Goal: Information Seeking & Learning: Learn about a topic

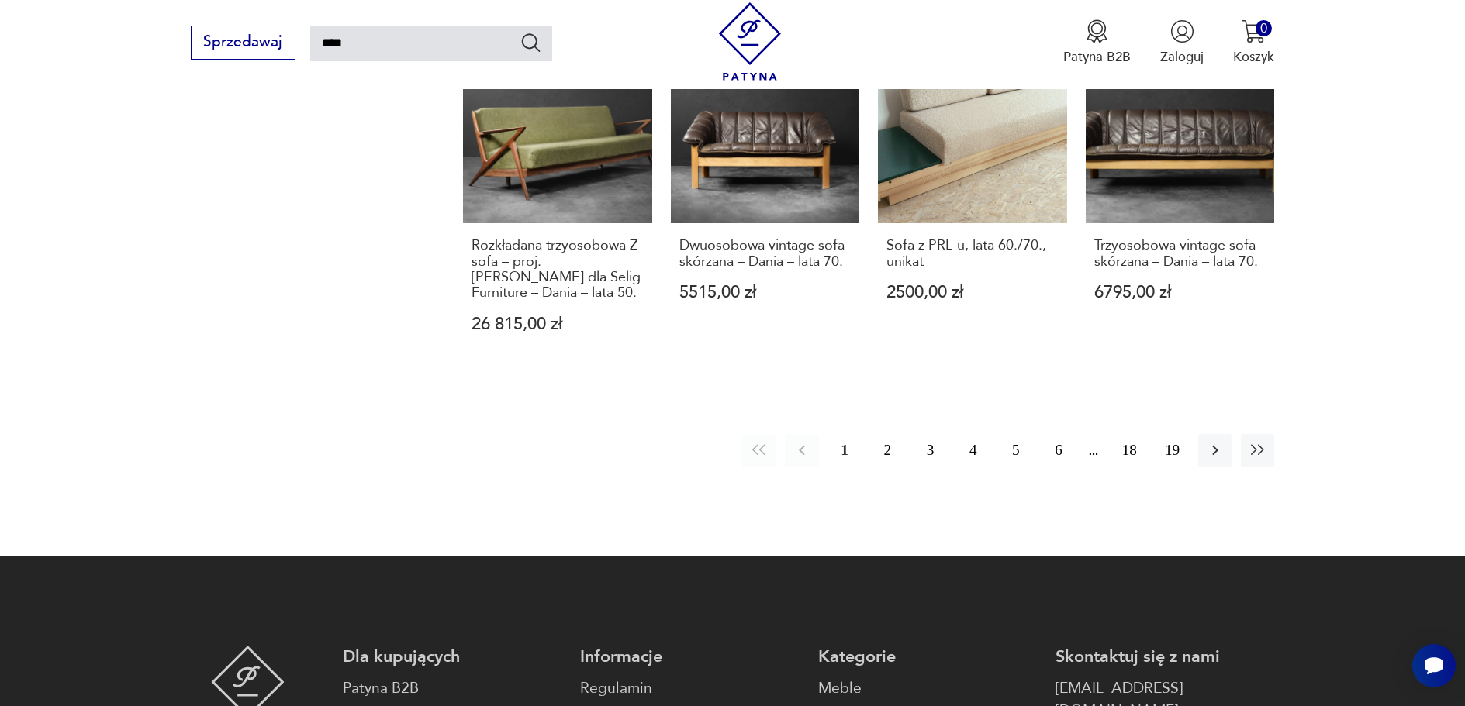
click at [885, 434] on button "2" at bounding box center [887, 450] width 33 height 33
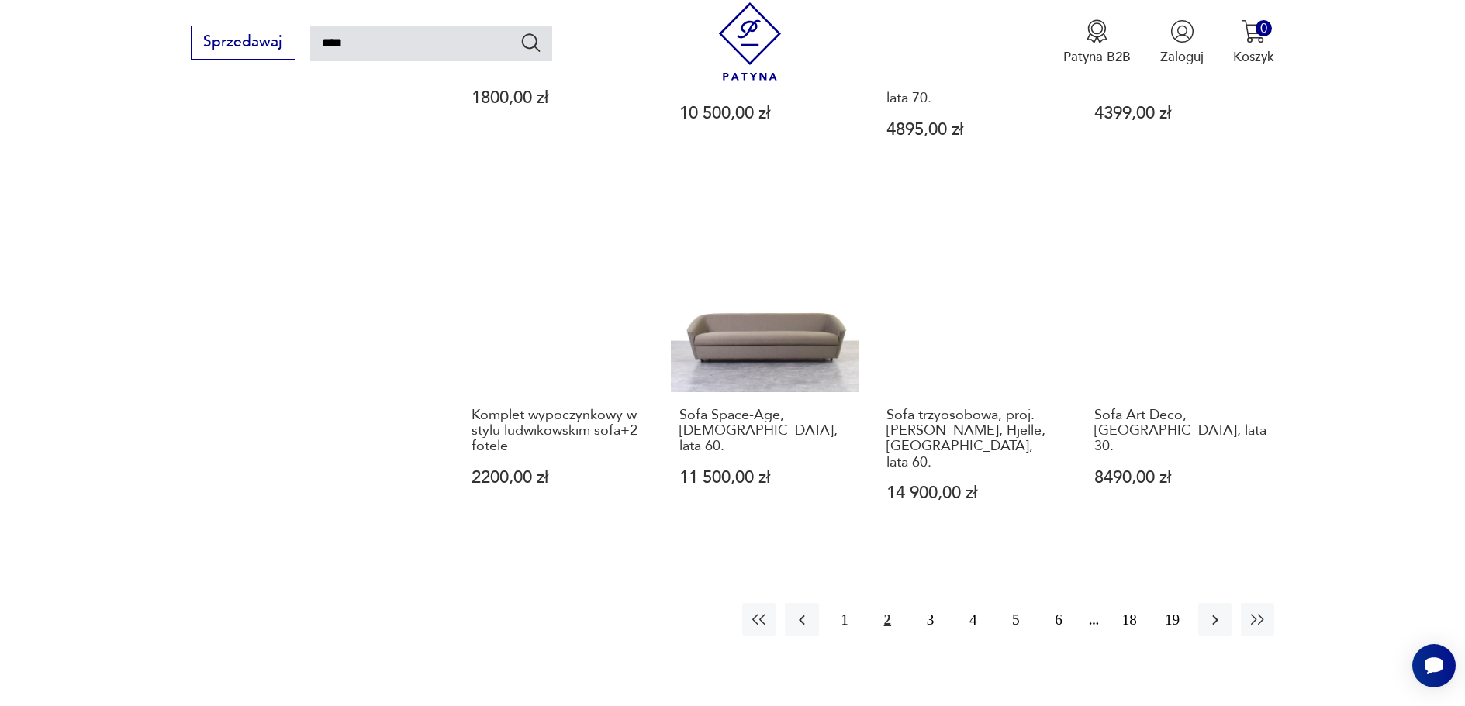
scroll to position [1407, 0]
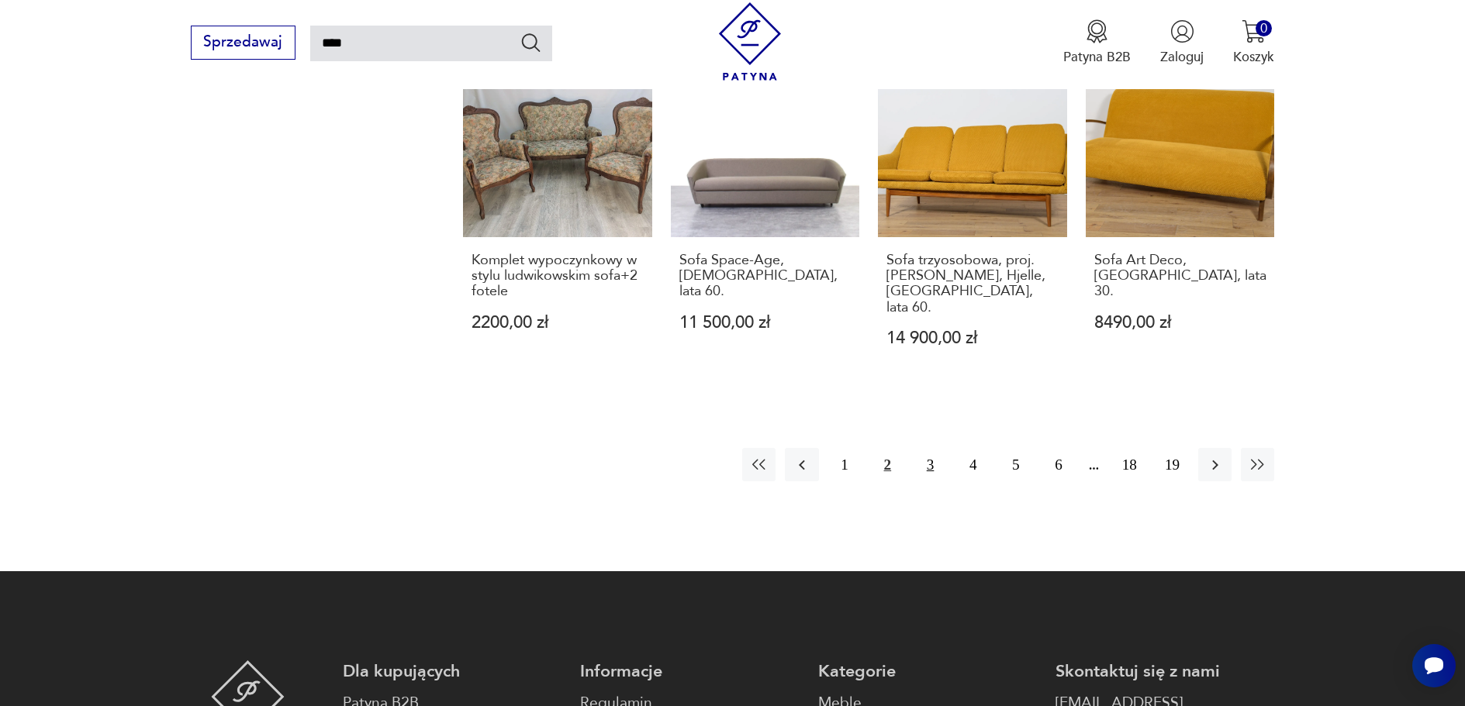
click at [930, 448] on button "3" at bounding box center [929, 464] width 33 height 33
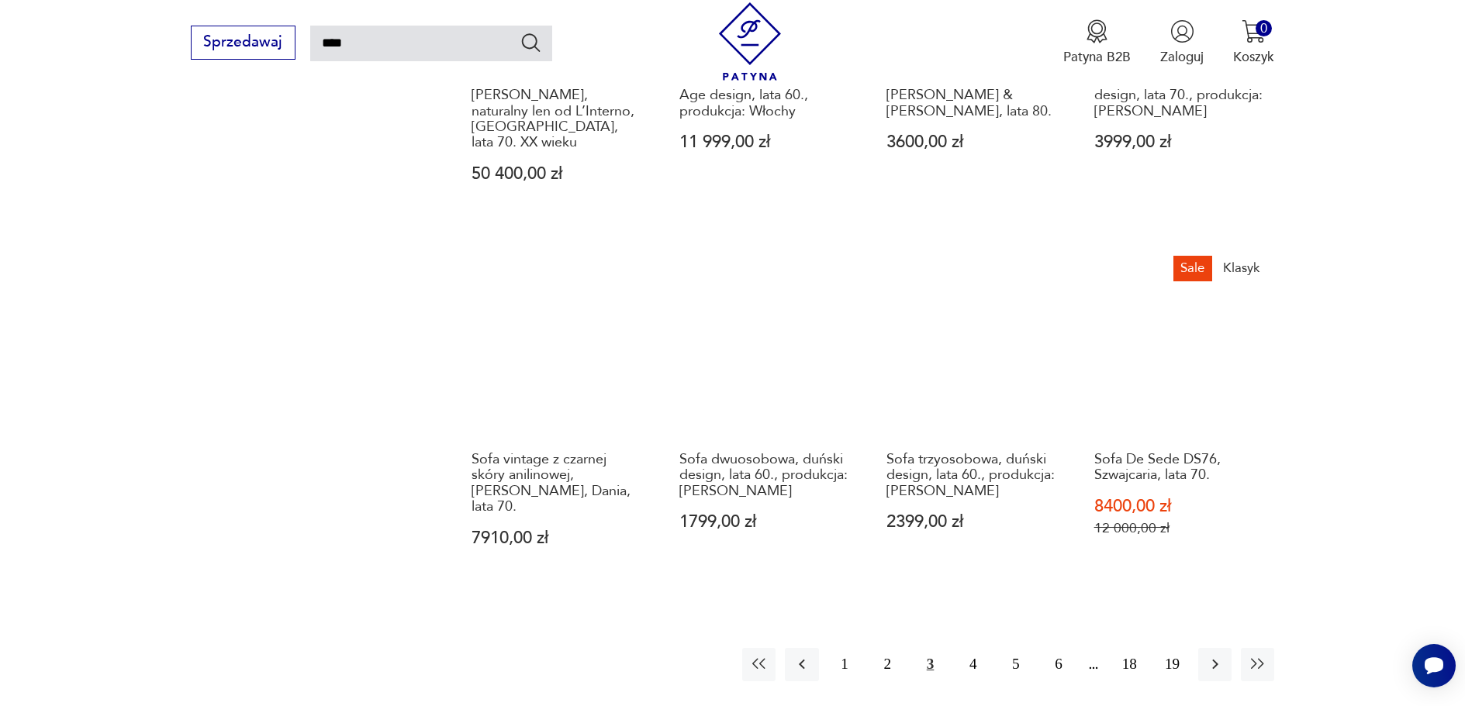
scroll to position [1330, 0]
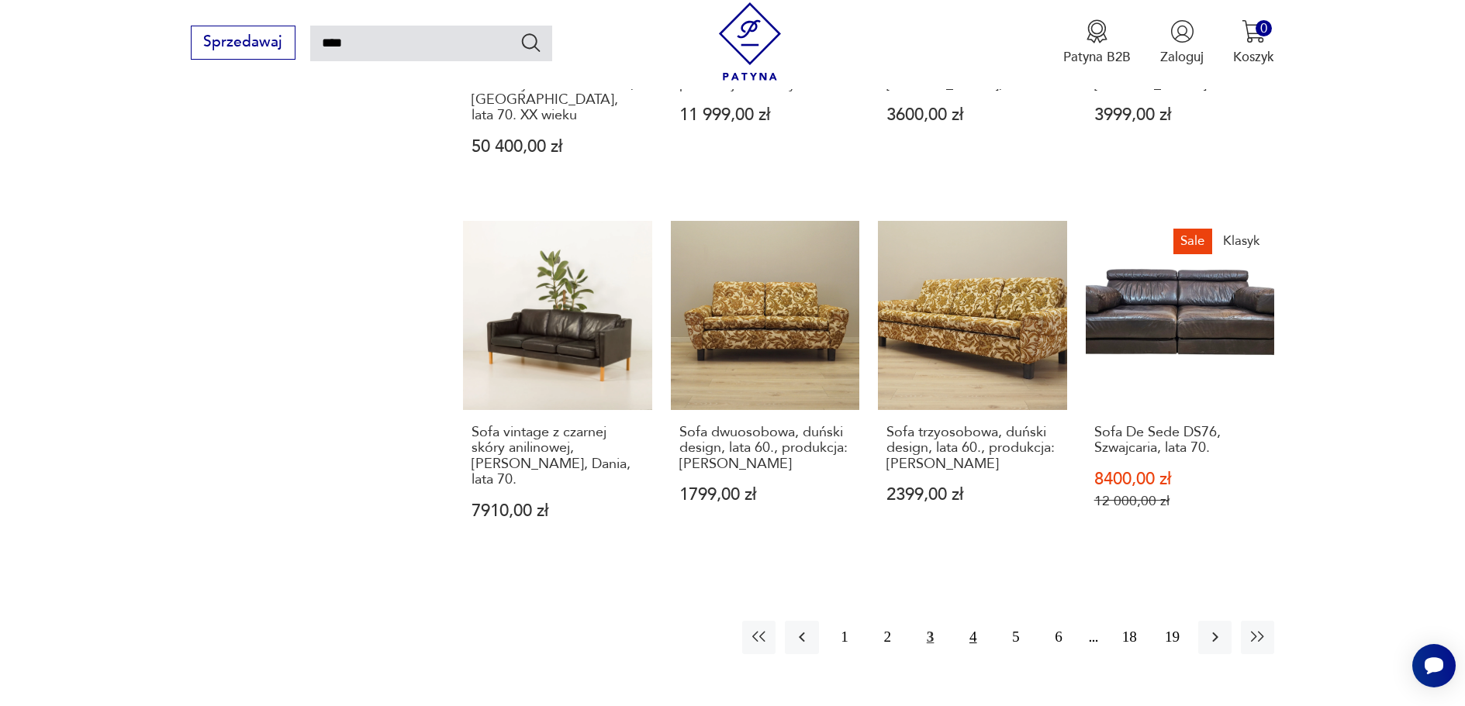
click at [979, 621] on button "4" at bounding box center [972, 637] width 33 height 33
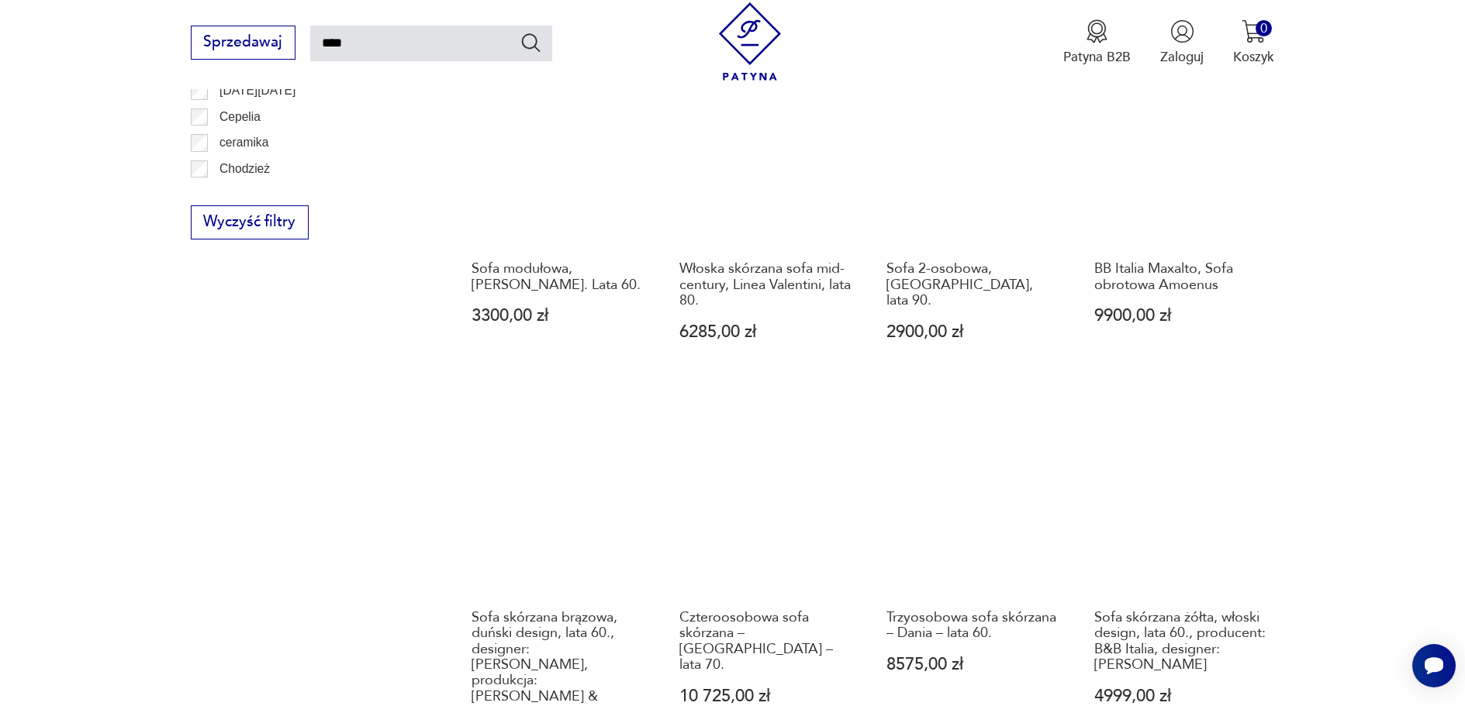
scroll to position [1330, 0]
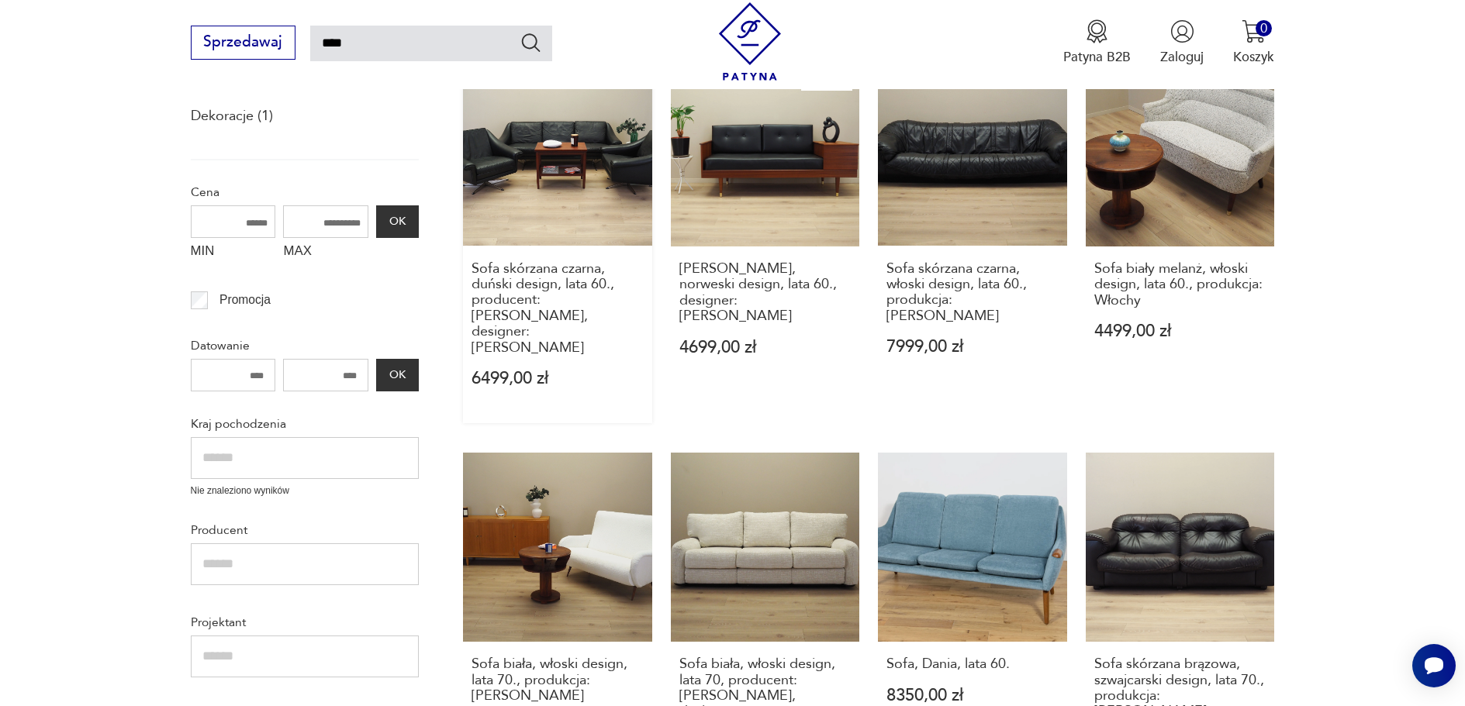
click at [510, 135] on link "Sofa skórzana czarna, duński design, lata 60., producent: [PERSON_NAME], design…" at bounding box center [557, 240] width 189 height 366
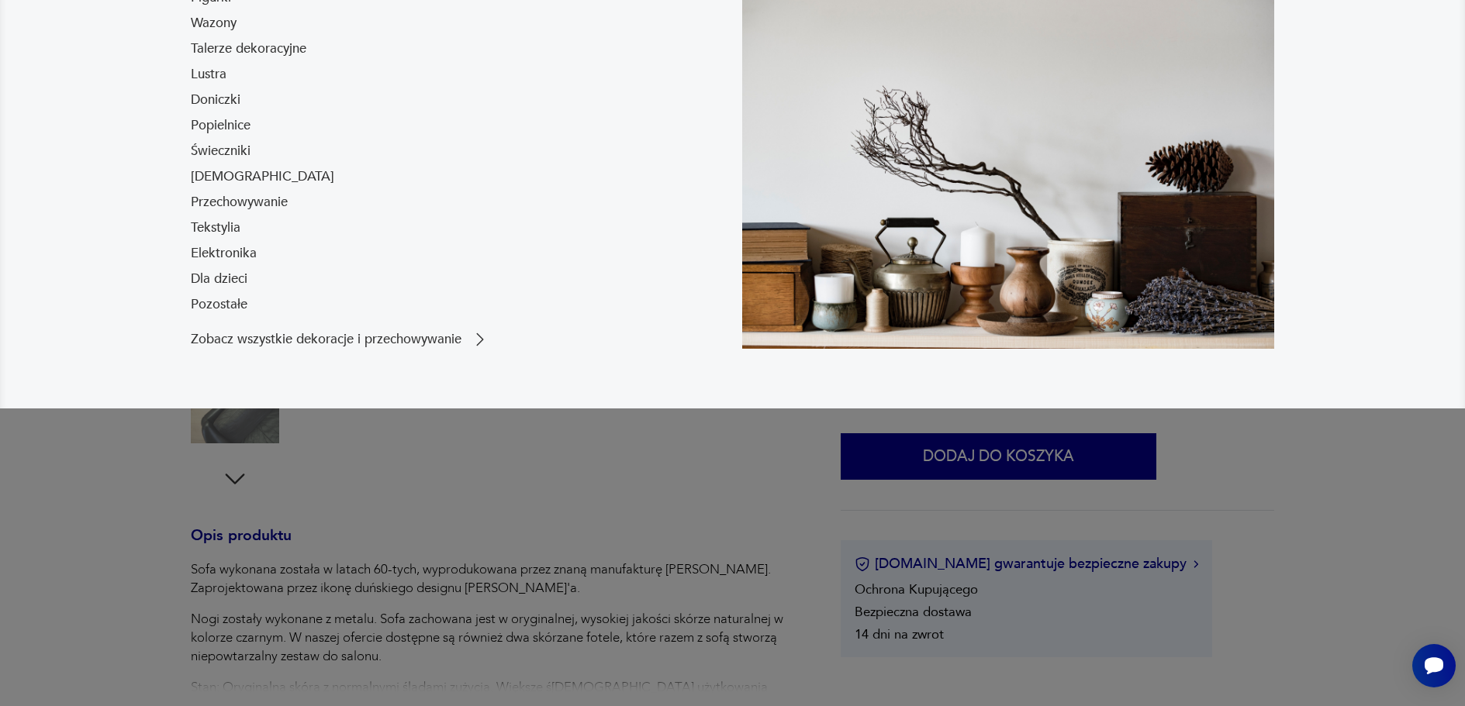
click at [1324, 484] on section "Opis produktu Sofa wykonana została w latach 60-tych, wyprodukowana przez znaną…" at bounding box center [732, 608] width 1465 height 1148
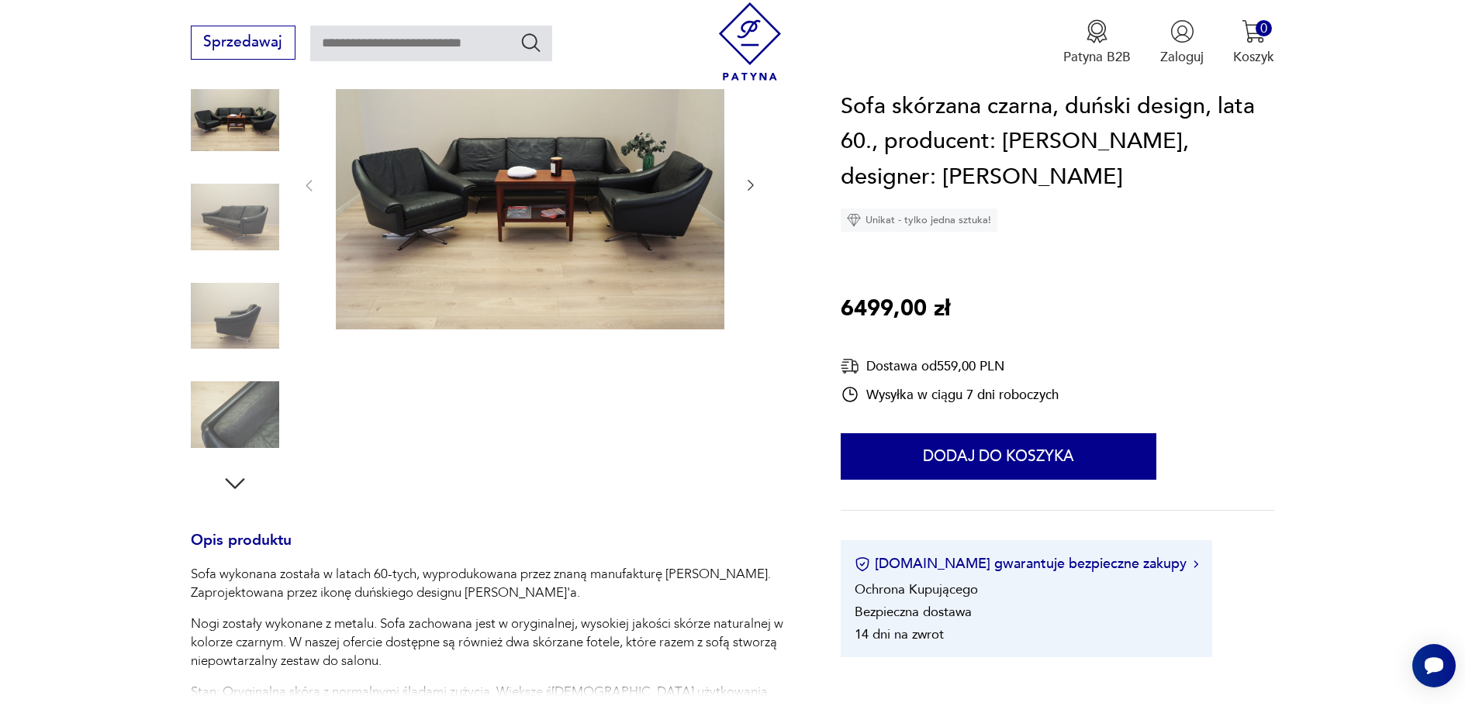
scroll to position [259, 0]
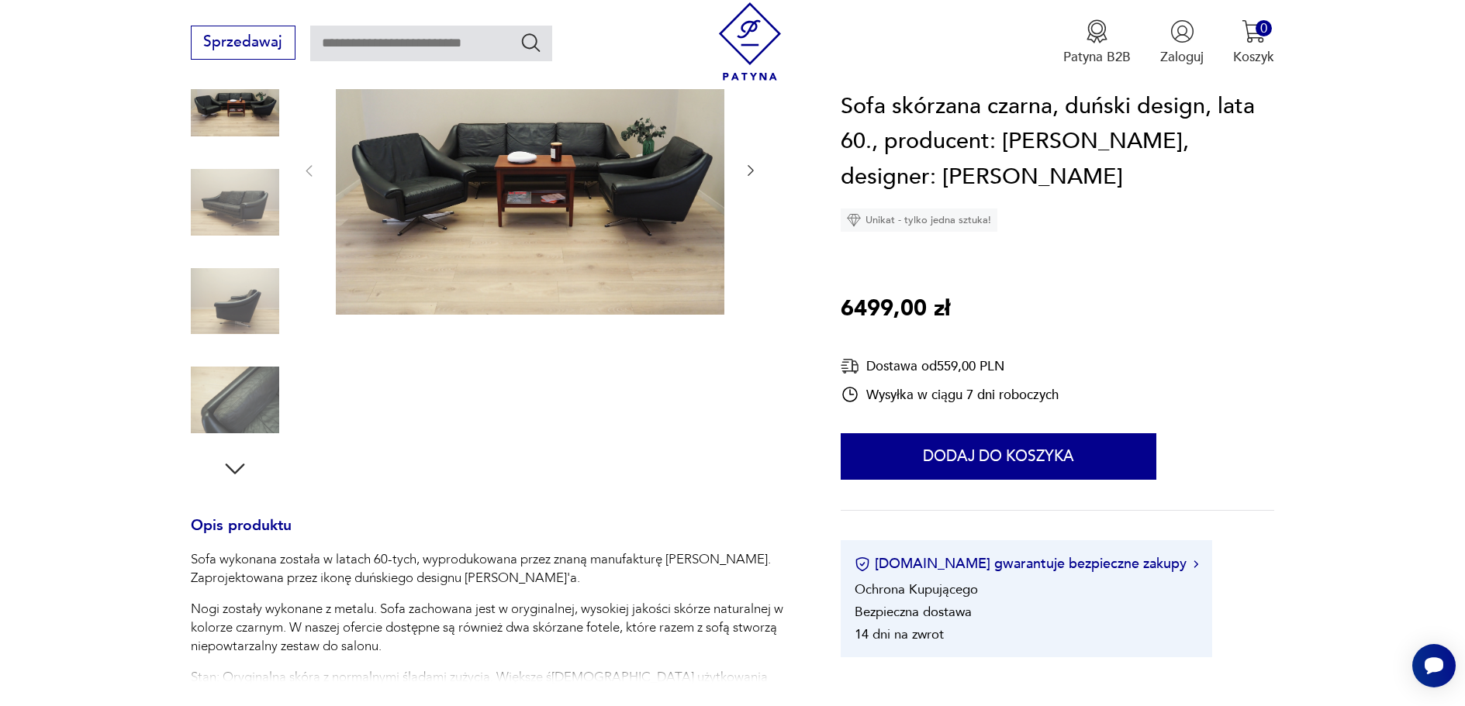
click at [545, 178] on img at bounding box center [530, 170] width 388 height 292
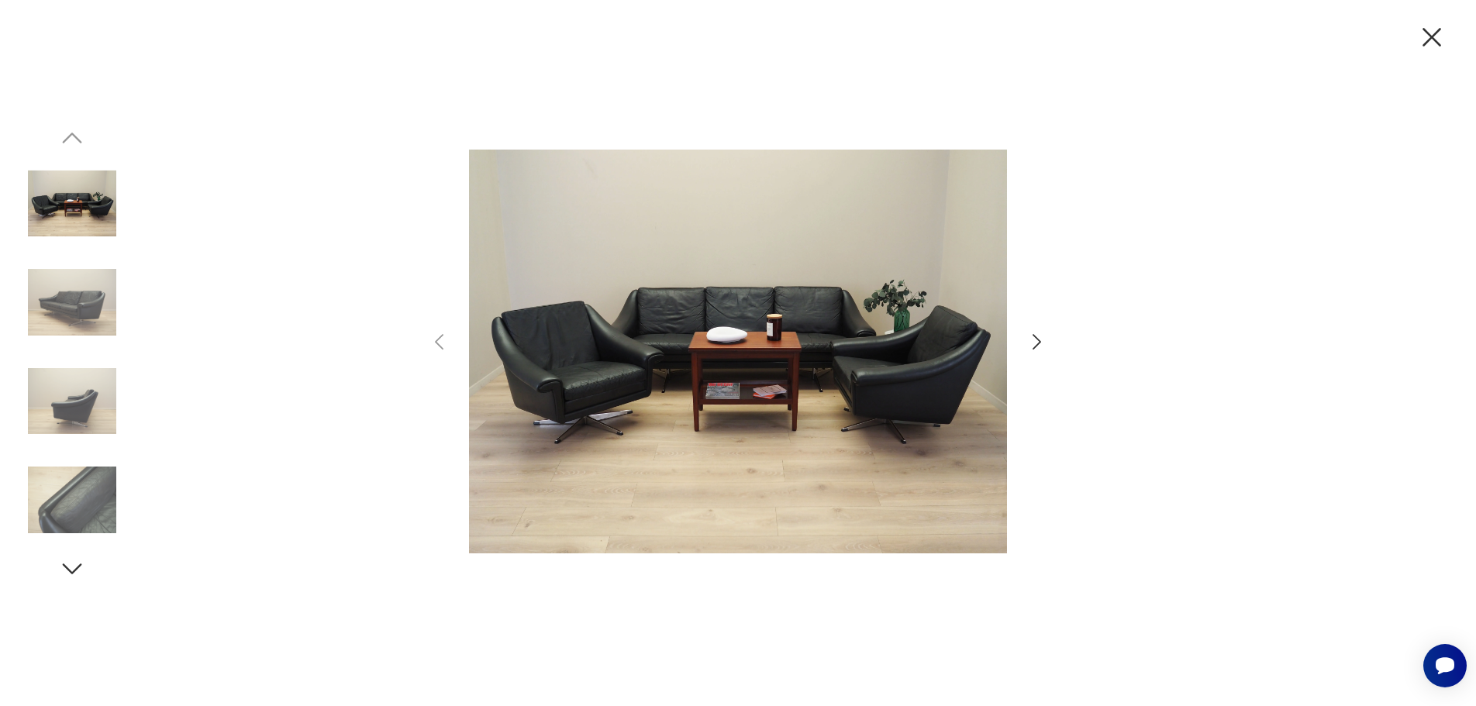
click at [858, 395] on img at bounding box center [738, 351] width 538 height 565
click at [1028, 347] on icon "button" at bounding box center [1037, 342] width 22 height 22
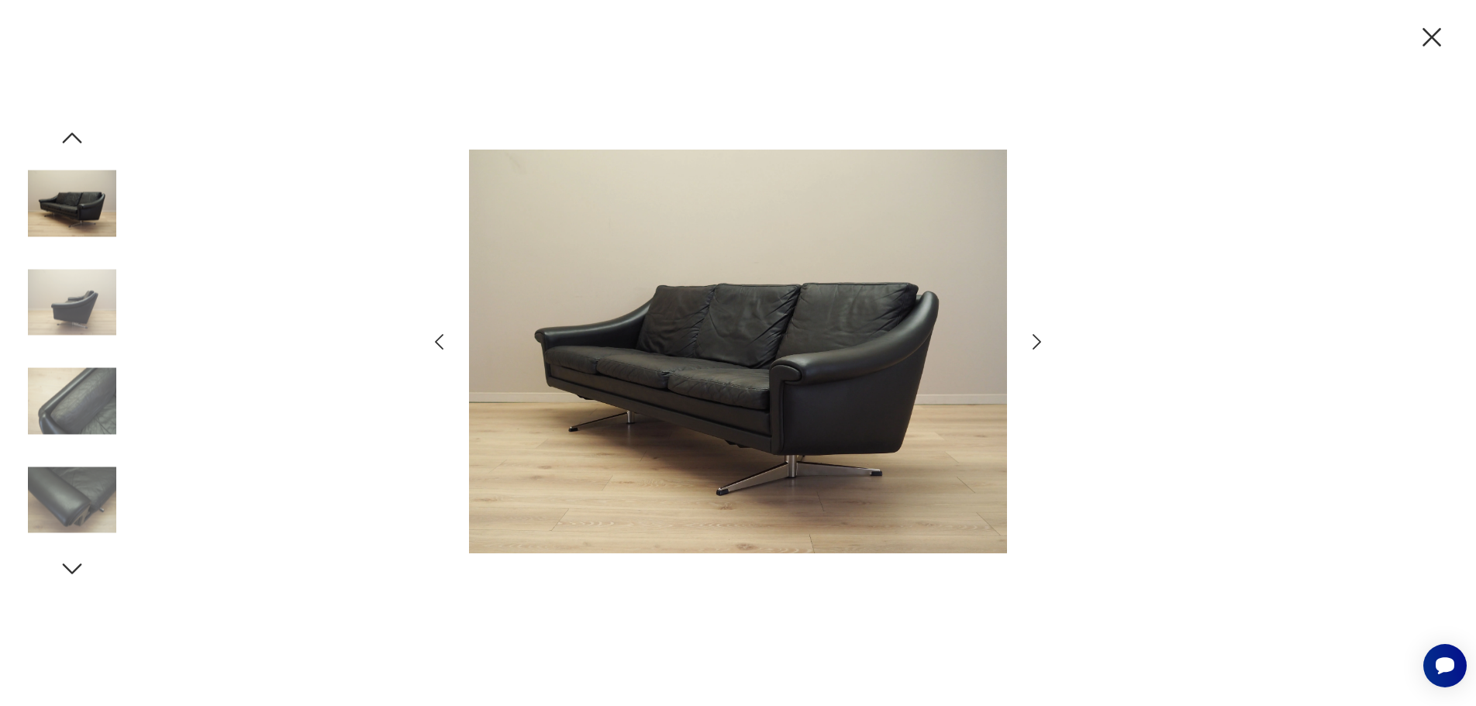
click at [1033, 340] on icon "button" at bounding box center [1037, 342] width 22 height 22
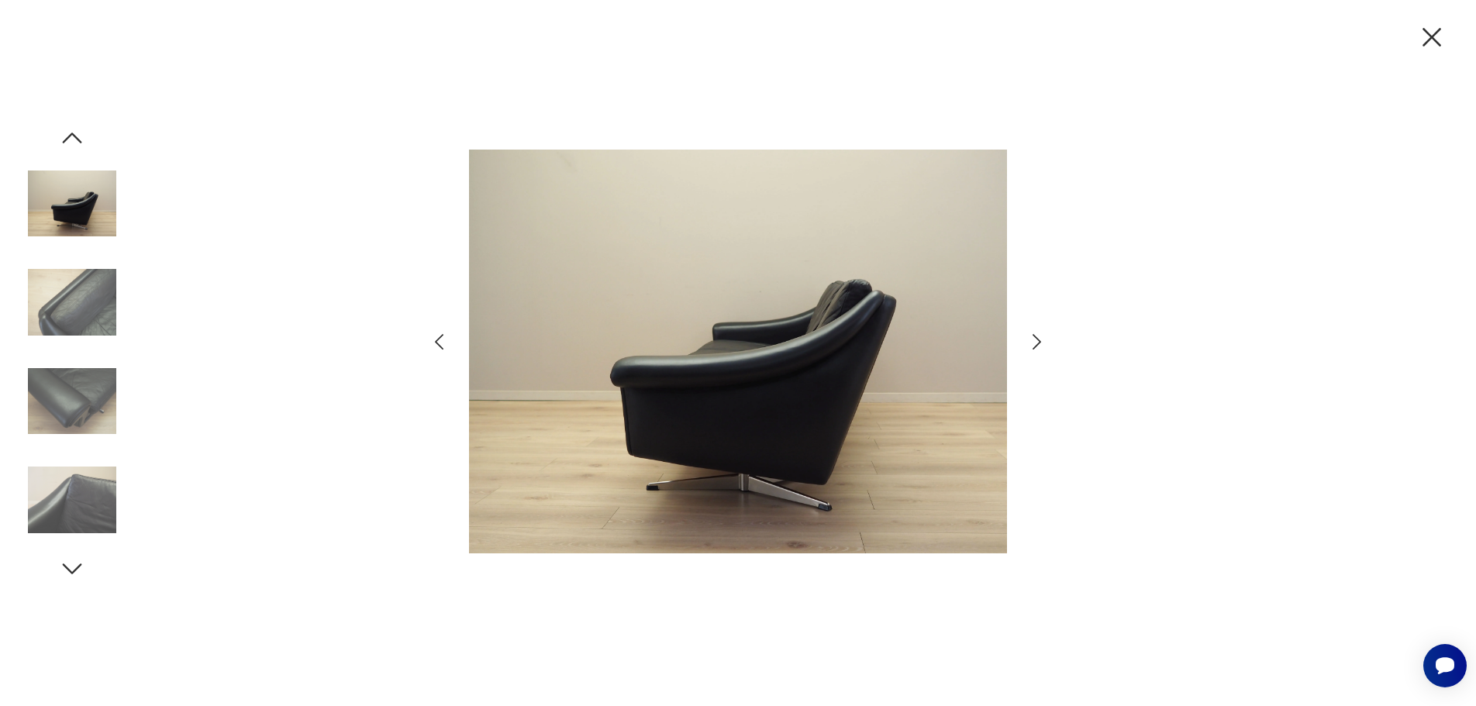
click at [1031, 340] on icon "button" at bounding box center [1037, 342] width 22 height 22
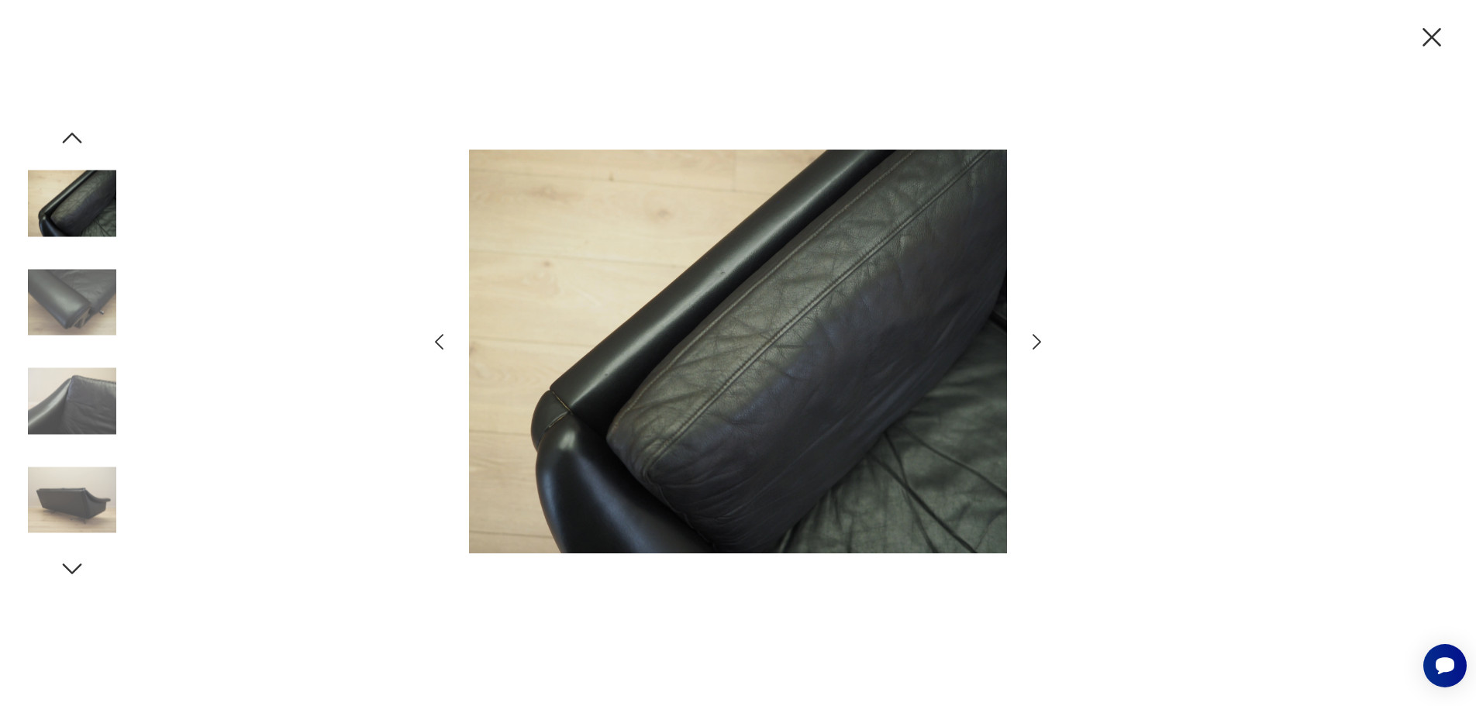
click at [1030, 343] on icon "button" at bounding box center [1037, 342] width 22 height 22
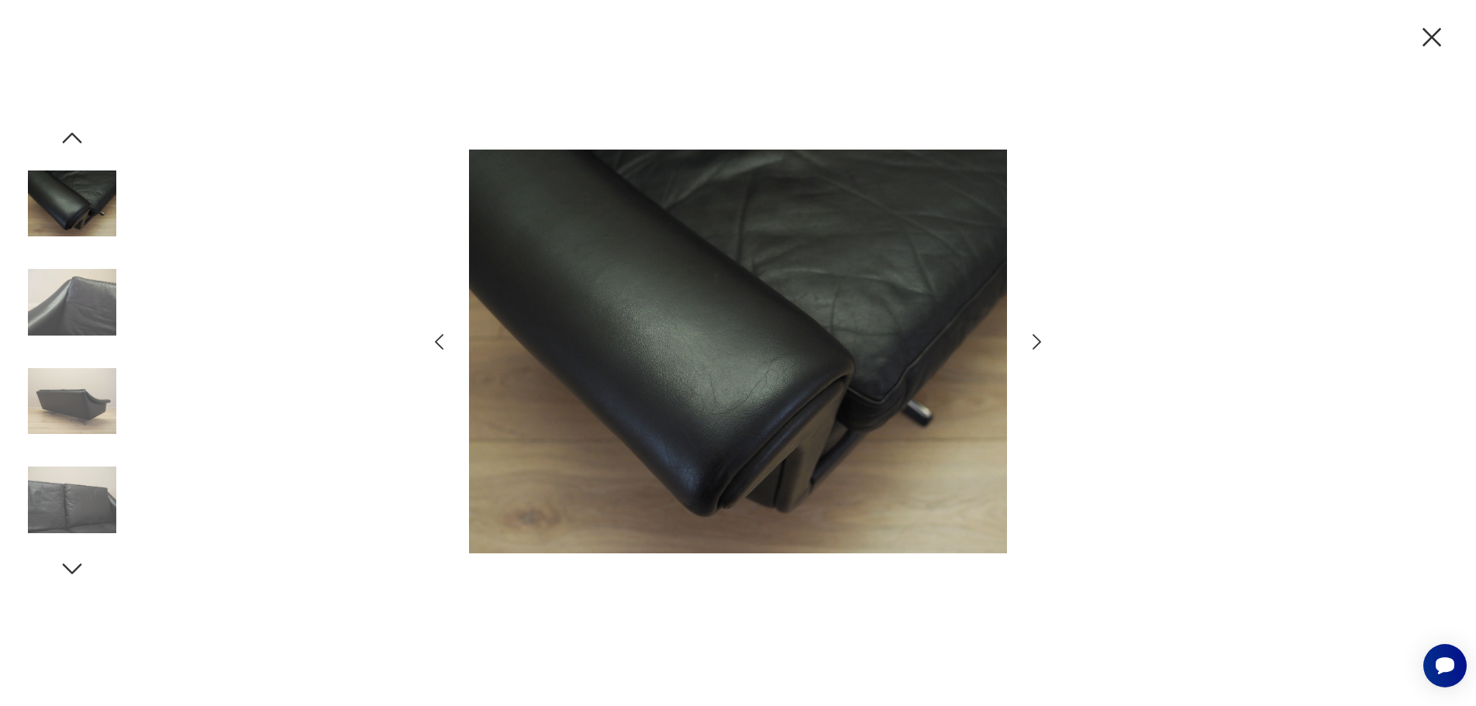
click at [1030, 343] on icon "button" at bounding box center [1037, 342] width 22 height 22
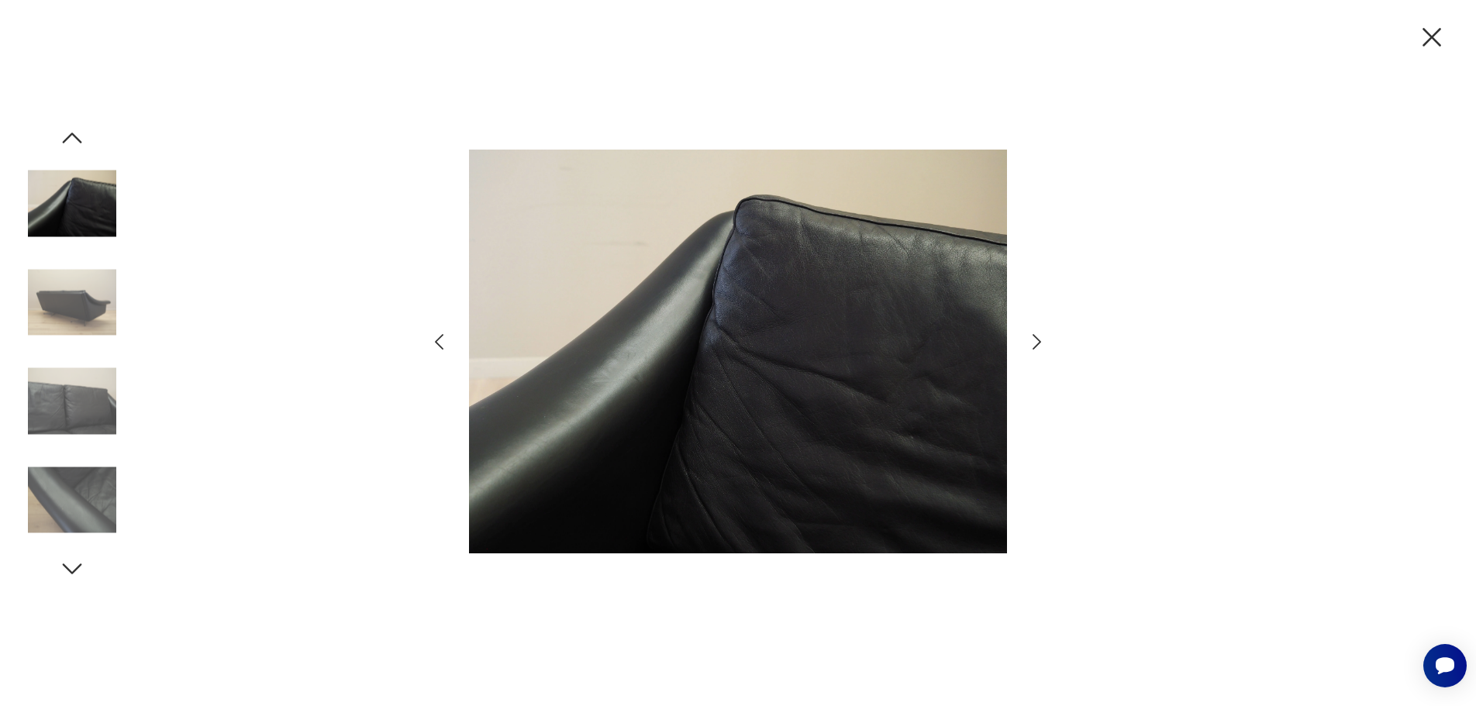
click at [1030, 343] on icon "button" at bounding box center [1037, 342] width 22 height 22
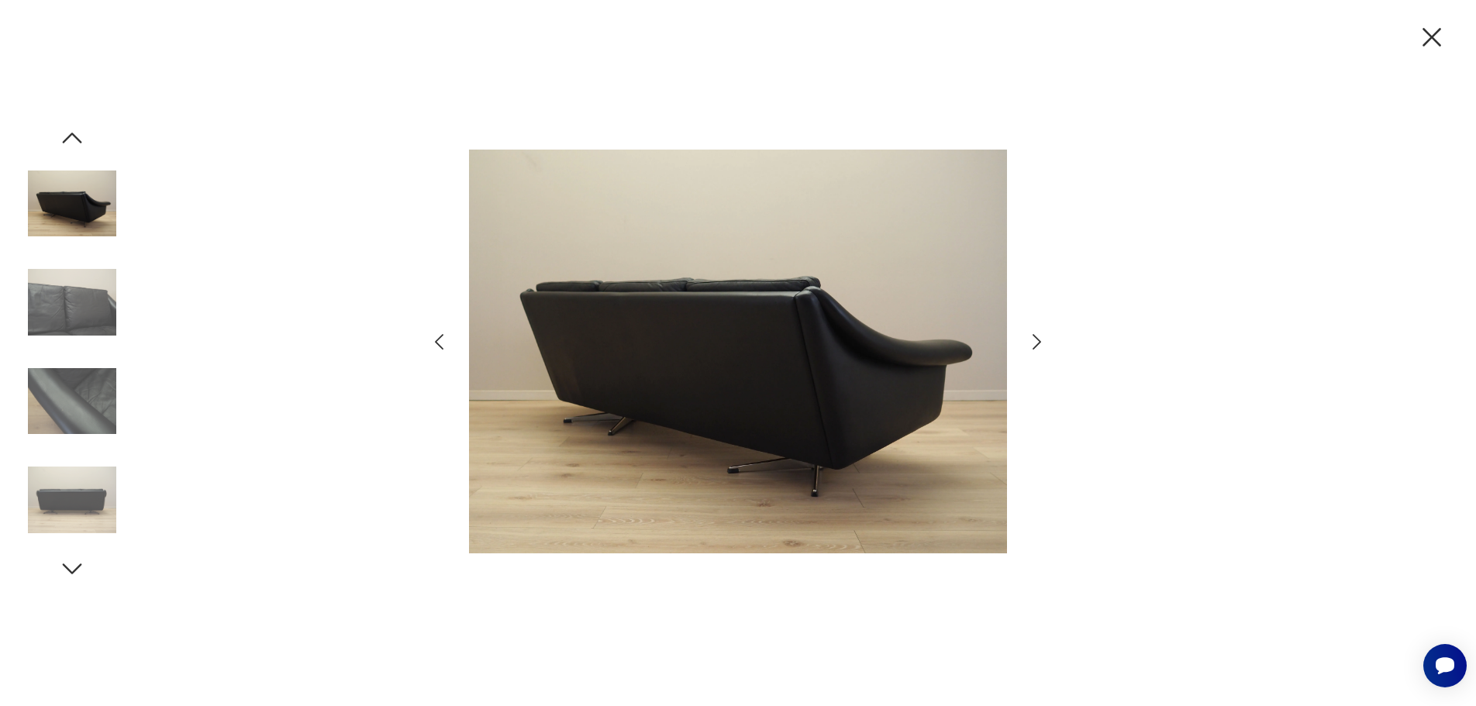
click at [1030, 343] on icon "button" at bounding box center [1037, 342] width 22 height 22
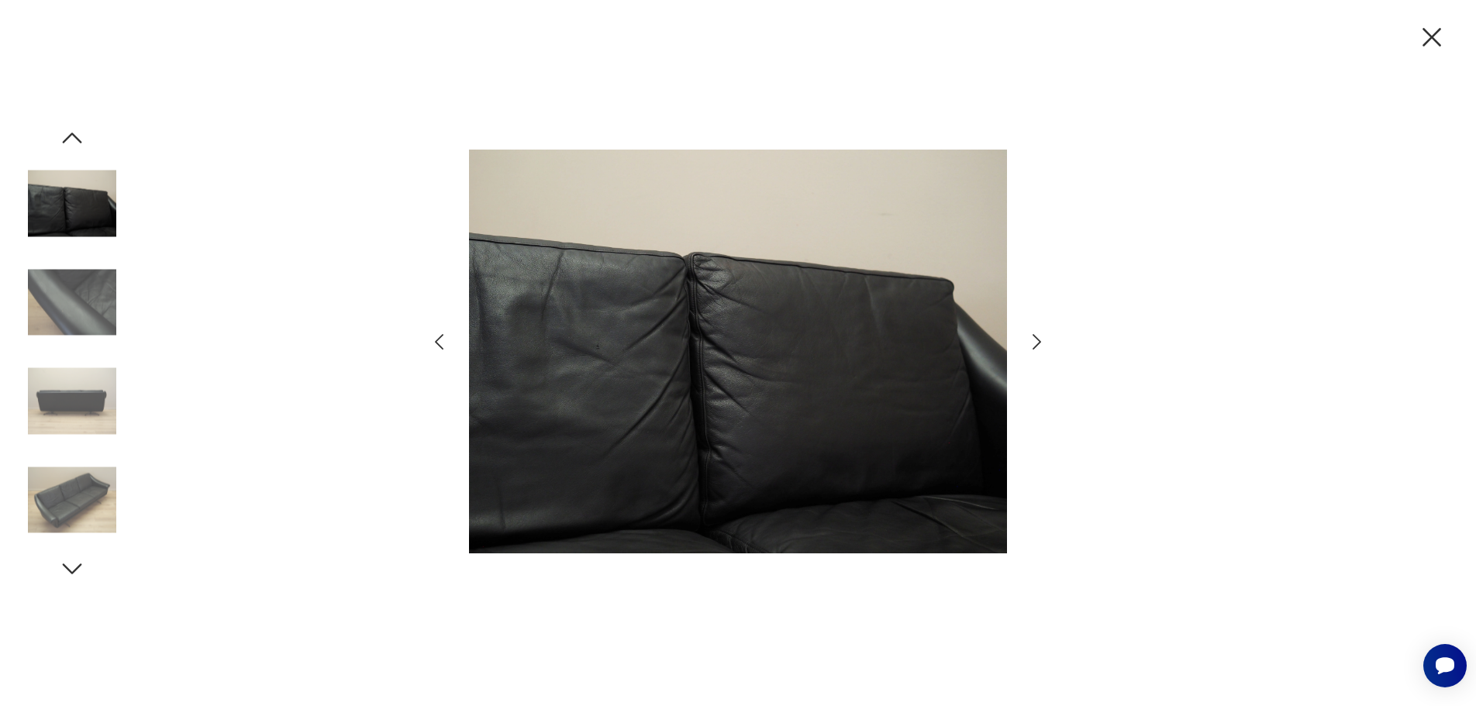
click at [1030, 343] on icon "button" at bounding box center [1037, 342] width 22 height 22
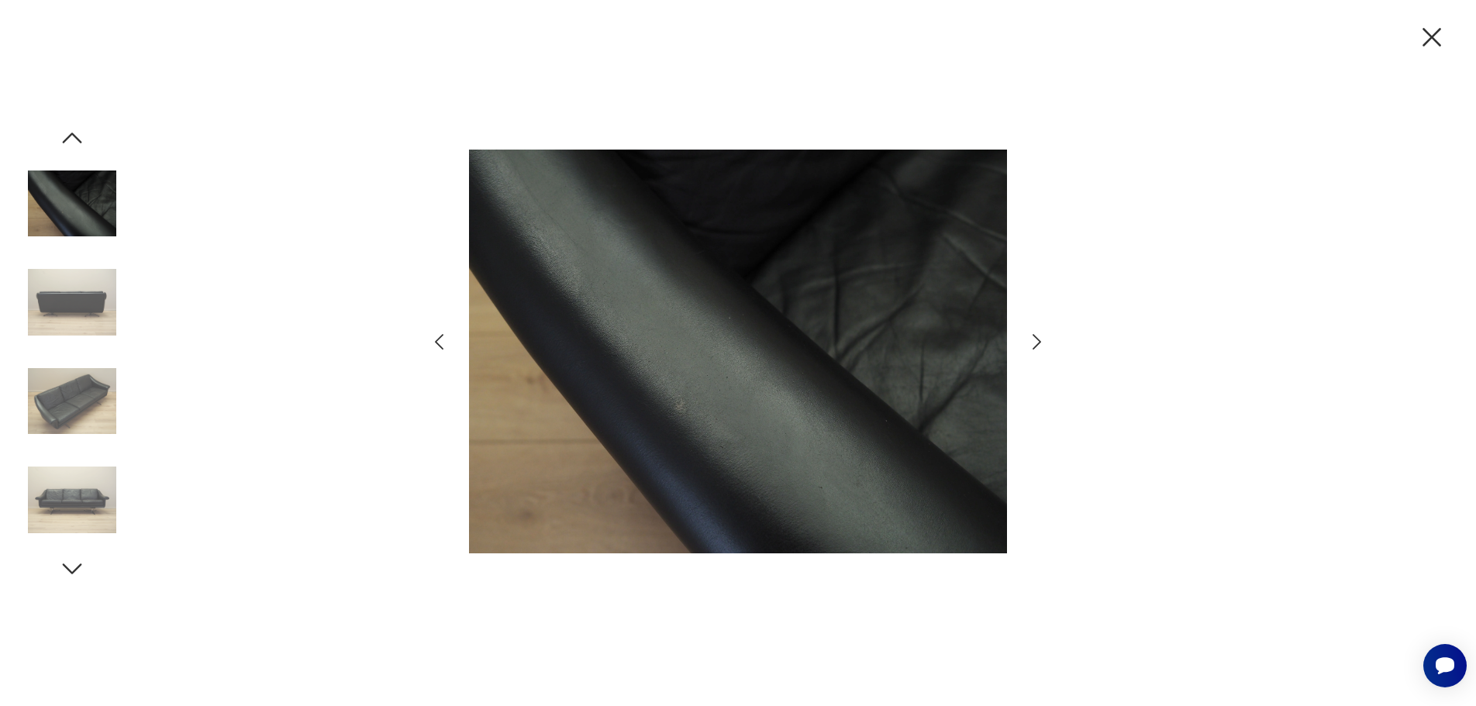
click at [1030, 343] on icon "button" at bounding box center [1037, 342] width 22 height 22
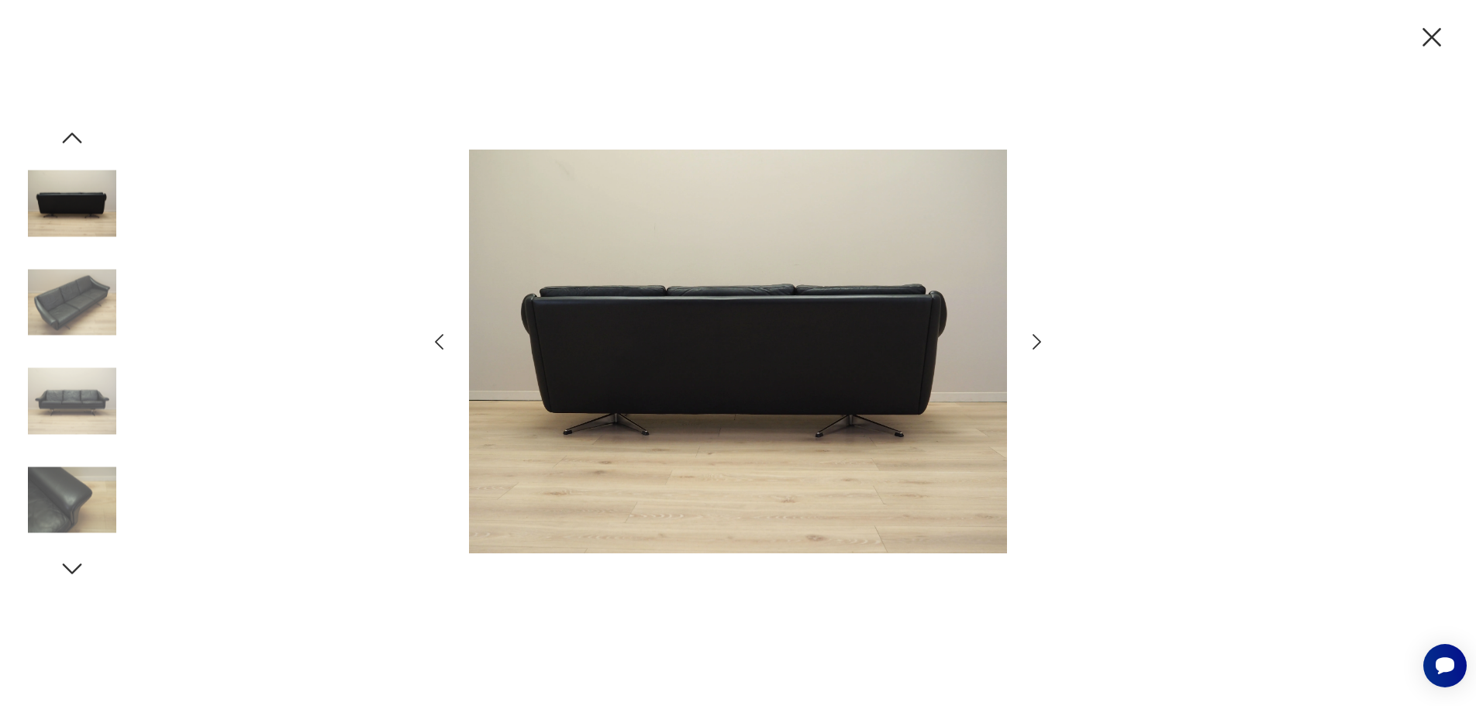
click at [1029, 343] on icon "button" at bounding box center [1037, 342] width 22 height 22
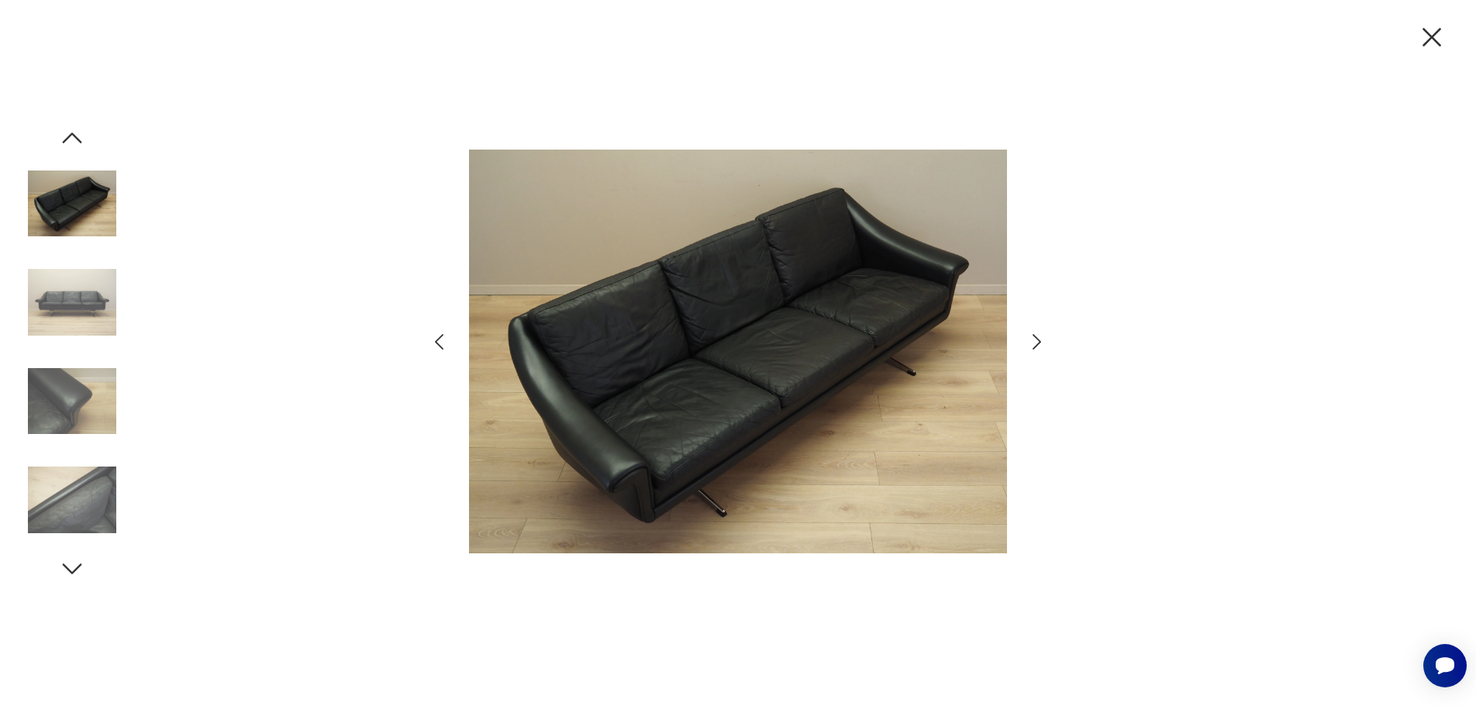
click at [1029, 343] on icon "button" at bounding box center [1037, 342] width 22 height 22
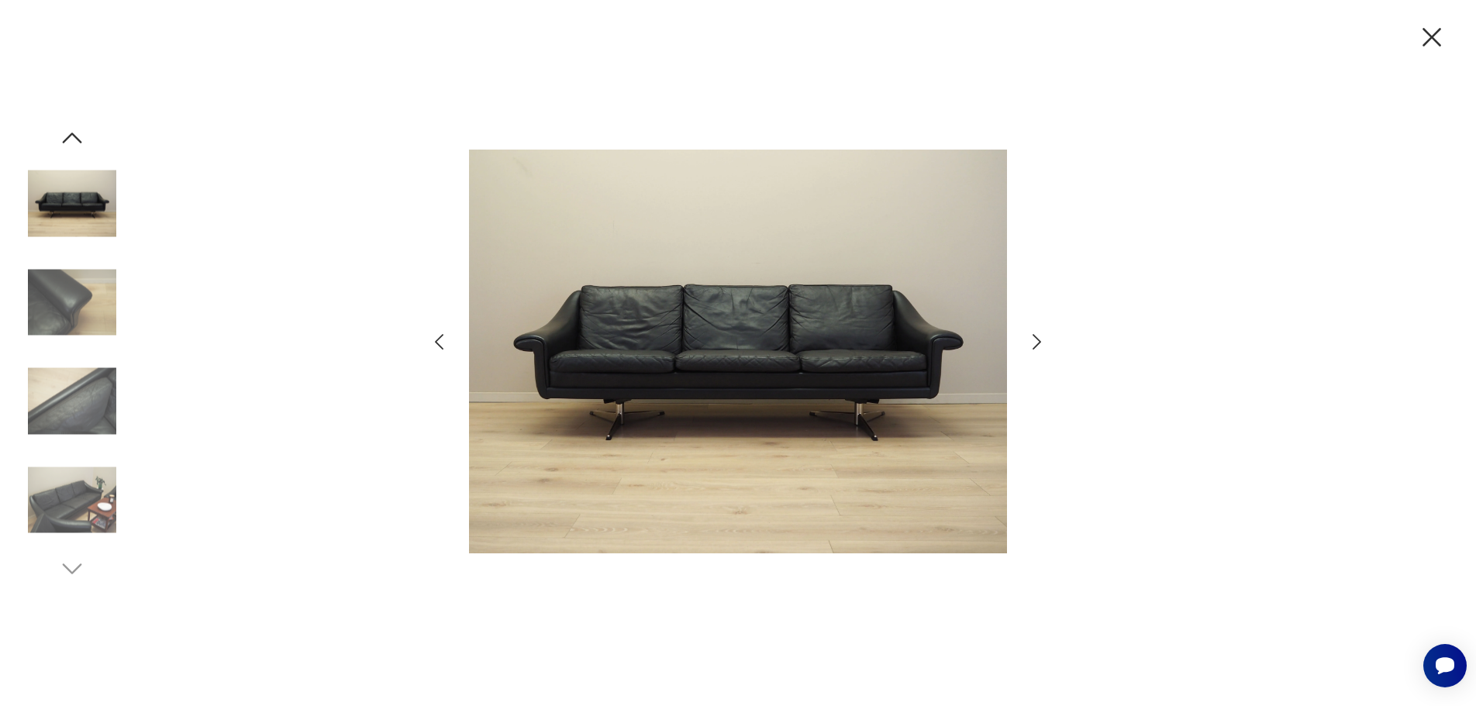
click at [1029, 343] on icon "button" at bounding box center [1037, 342] width 22 height 22
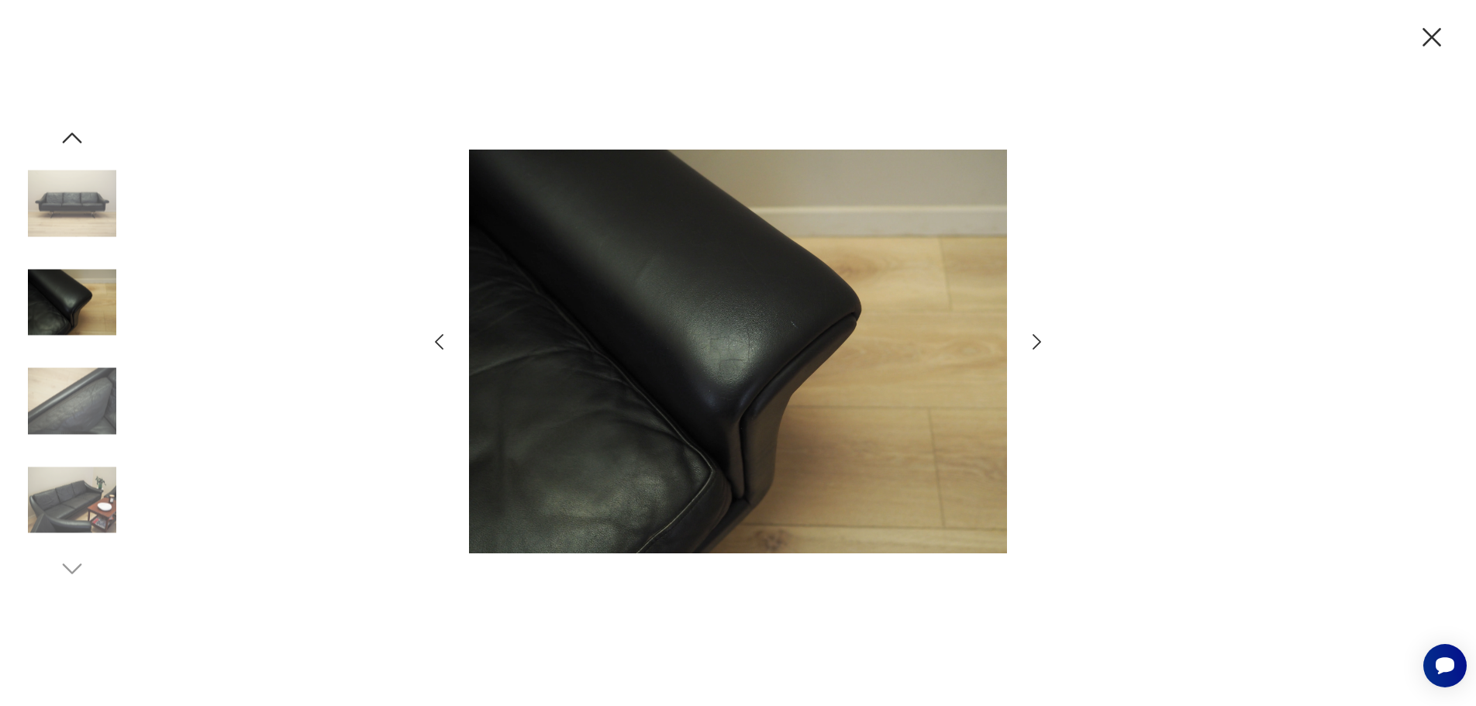
click at [1029, 343] on icon "button" at bounding box center [1037, 342] width 22 height 22
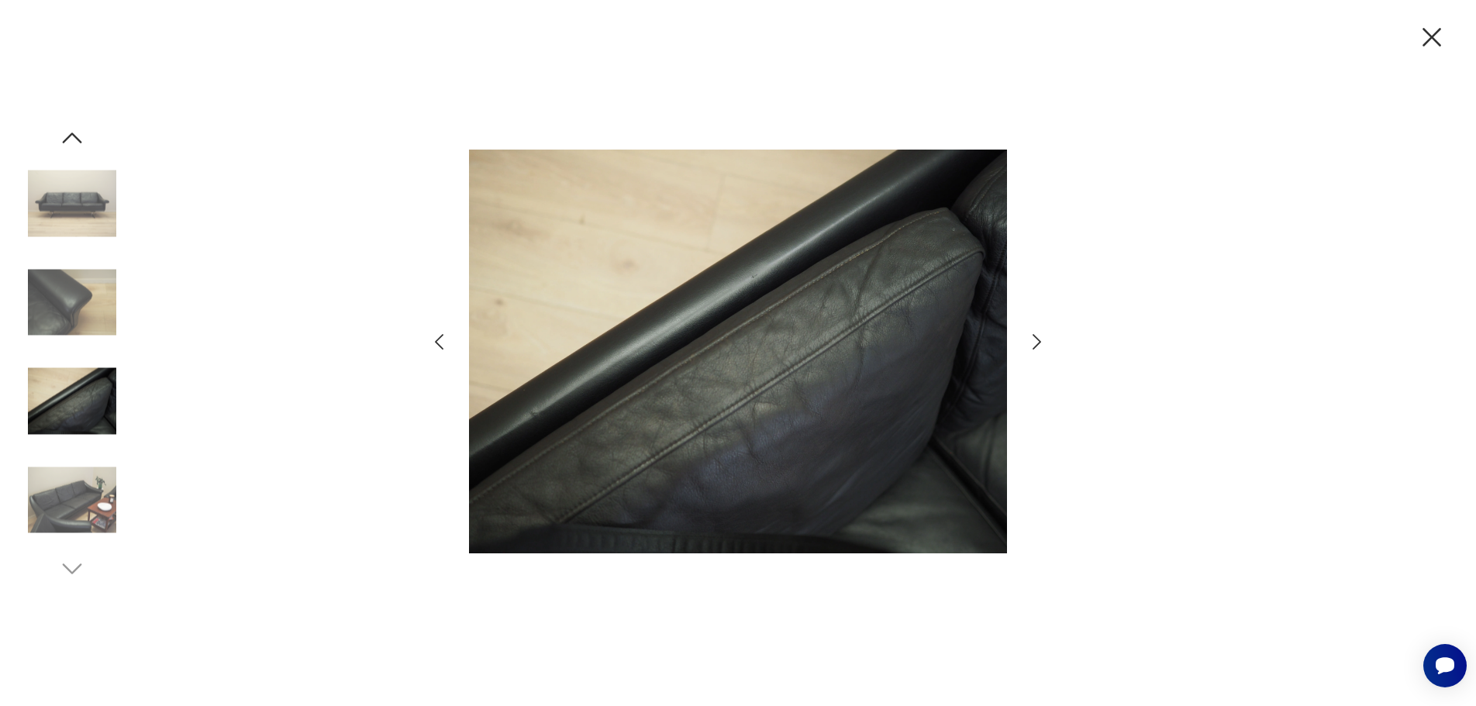
click at [1028, 343] on icon "button" at bounding box center [1037, 342] width 22 height 22
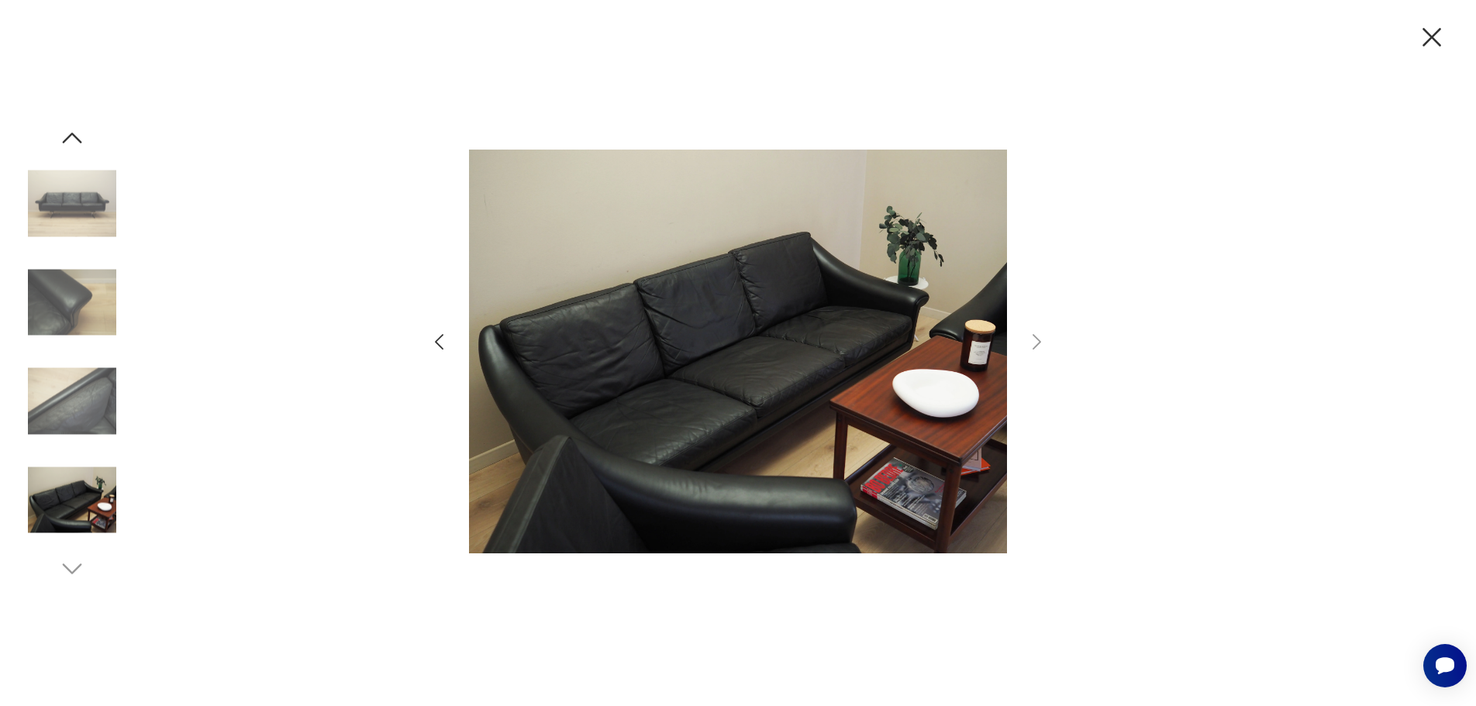
click at [1426, 38] on icon "button" at bounding box center [1432, 37] width 33 height 33
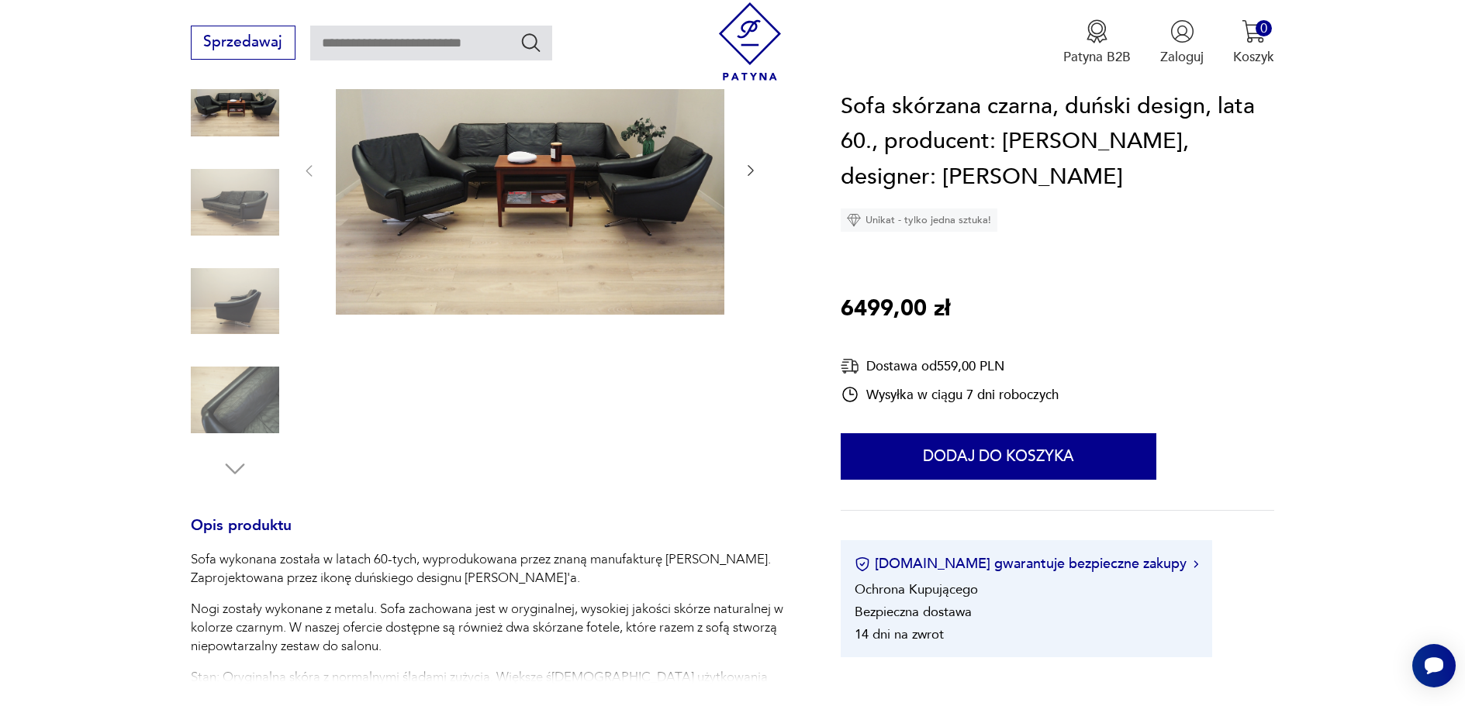
type input "****"
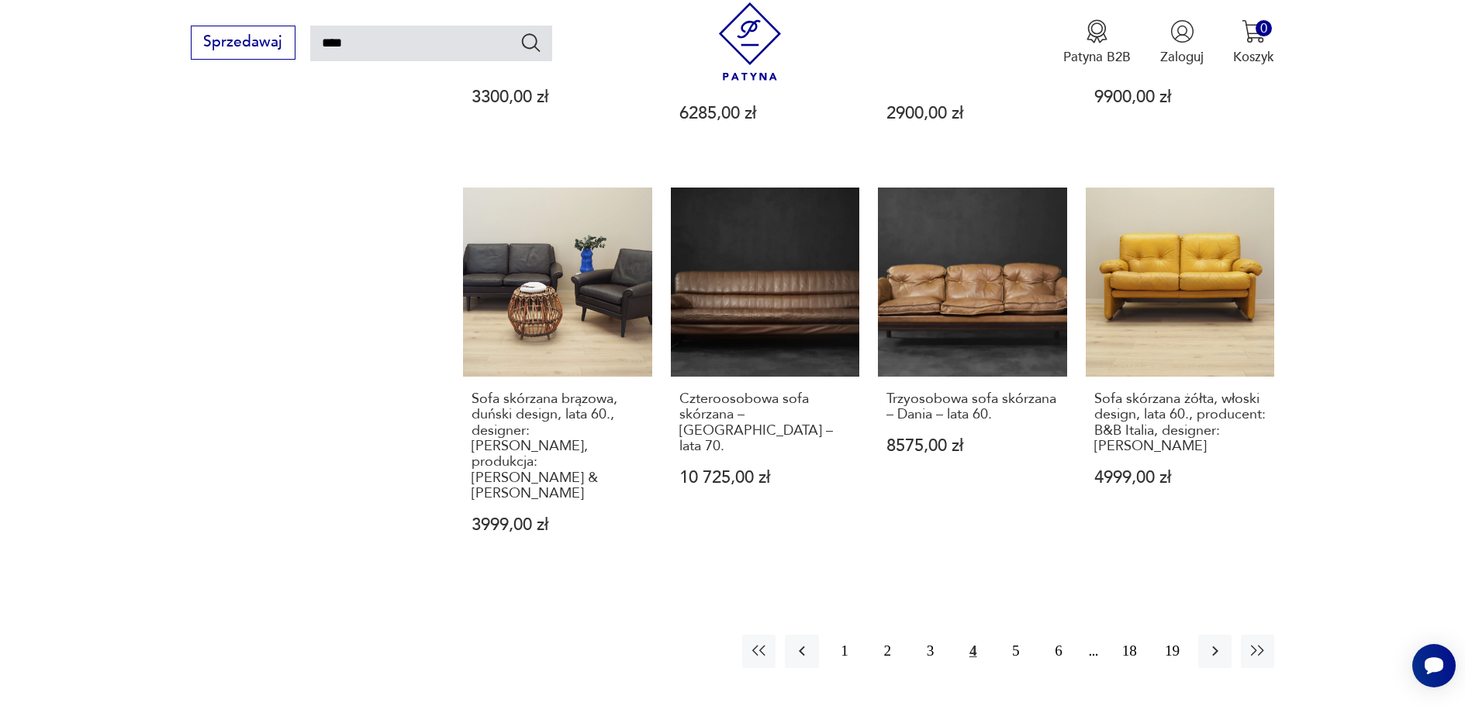
scroll to position [1320, 0]
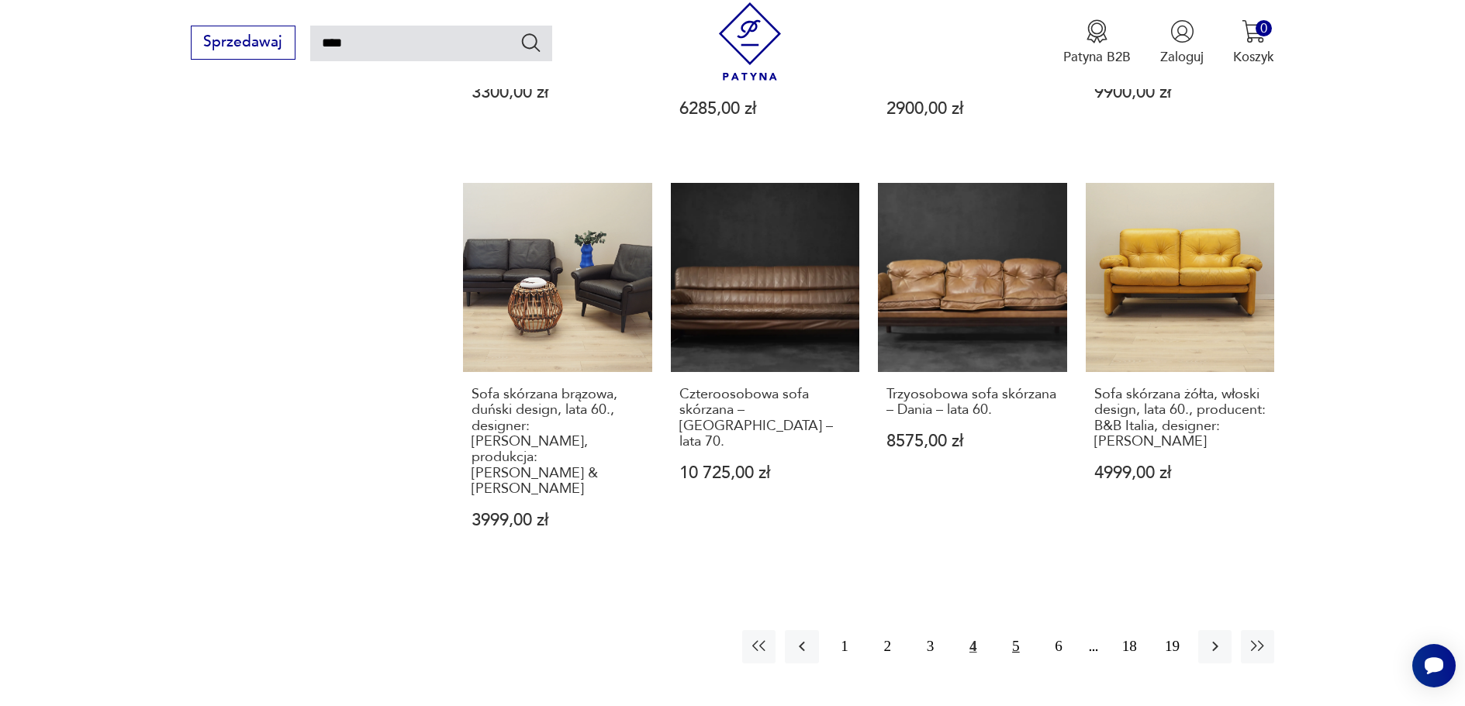
click at [1013, 630] on button "5" at bounding box center [1015, 646] width 33 height 33
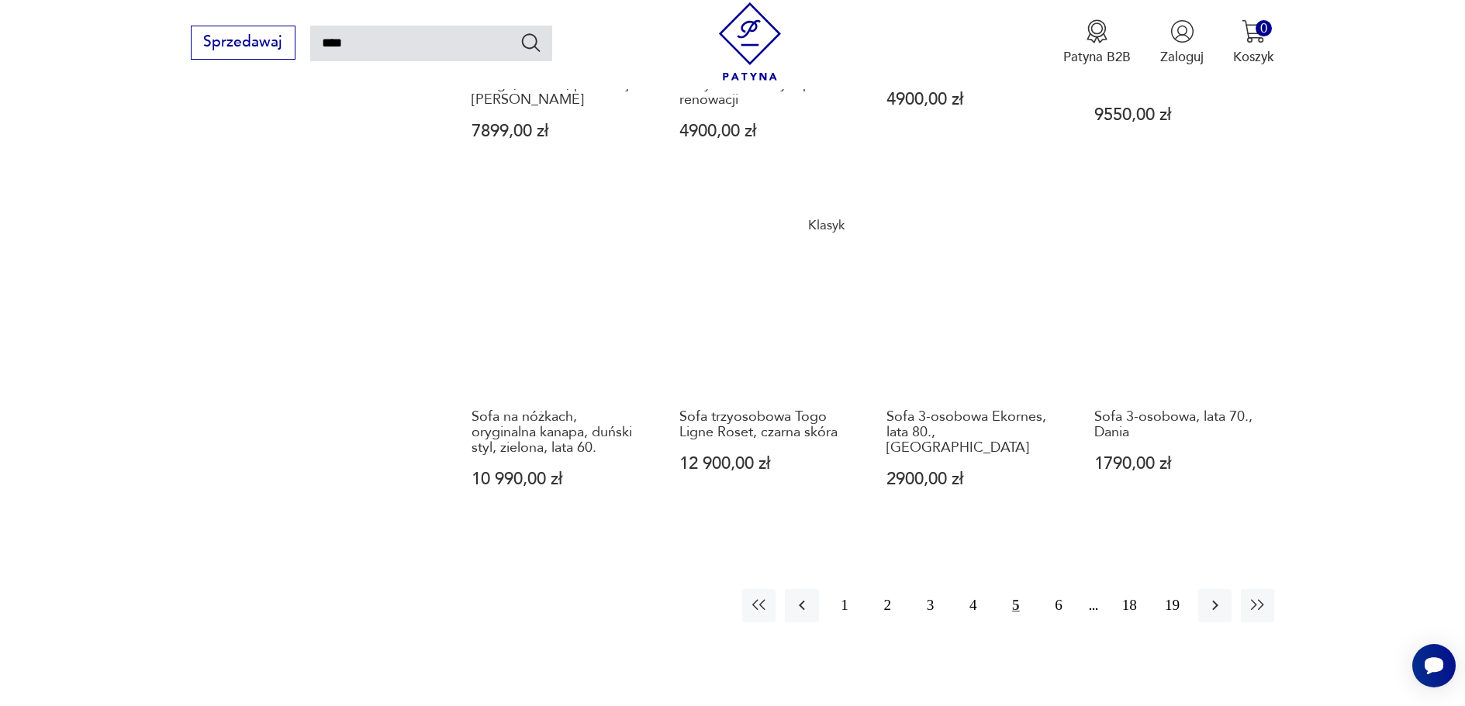
scroll to position [1330, 0]
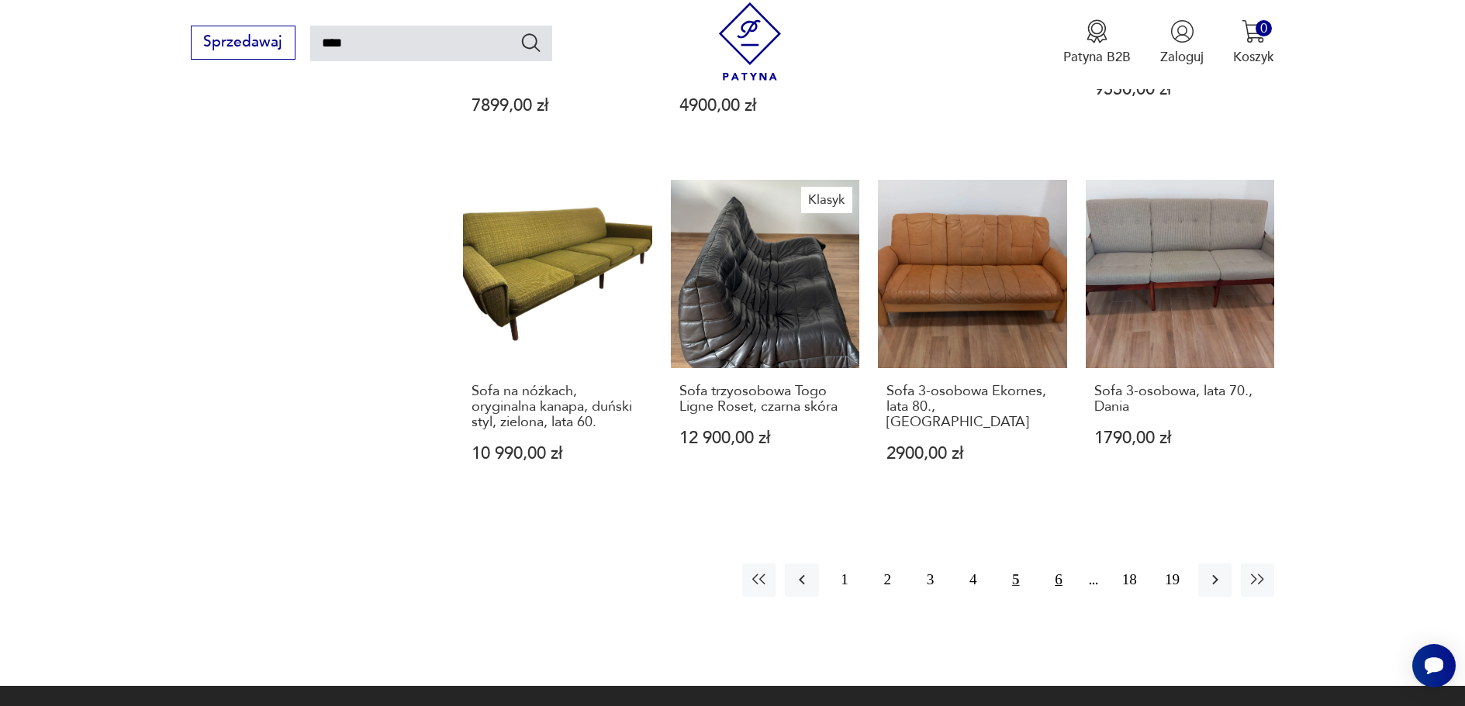
click at [1060, 568] on button "6" at bounding box center [1058, 580] width 33 height 33
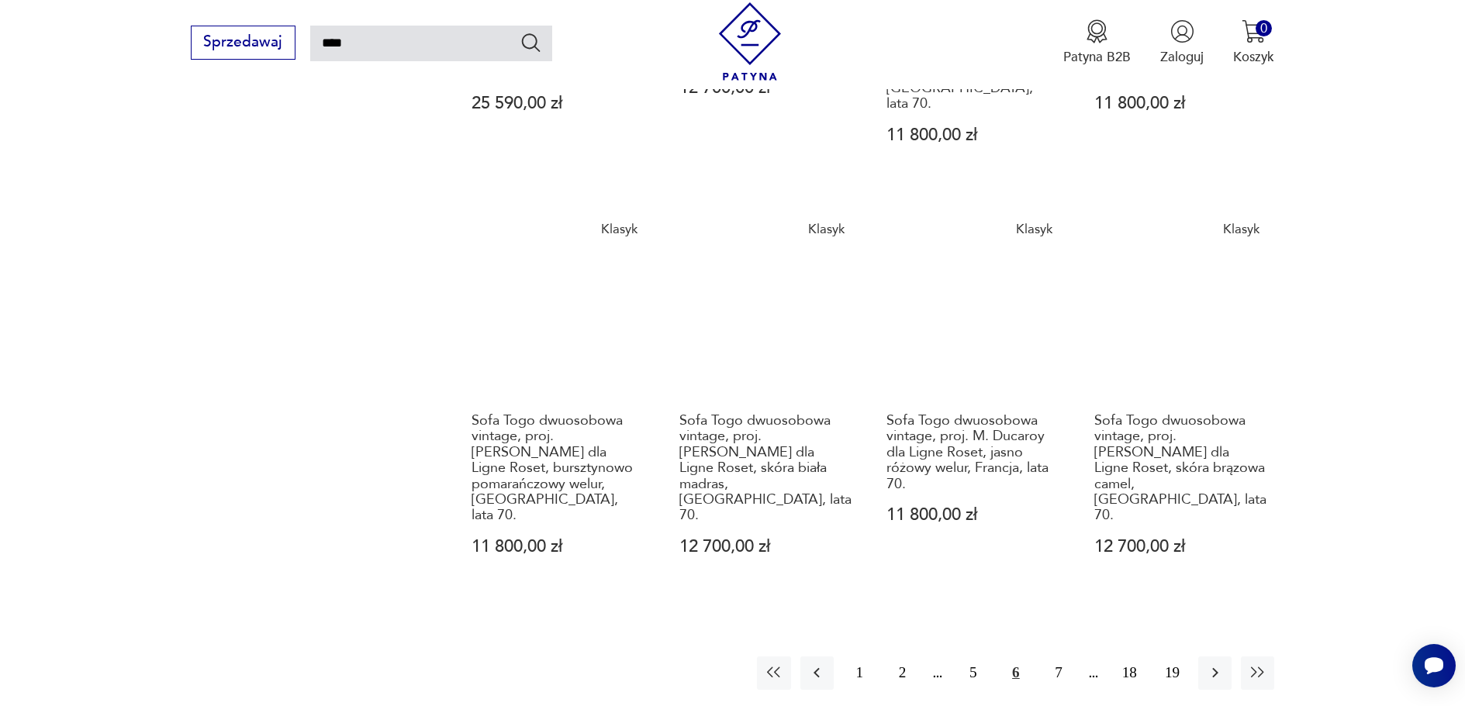
scroll to position [1330, 0]
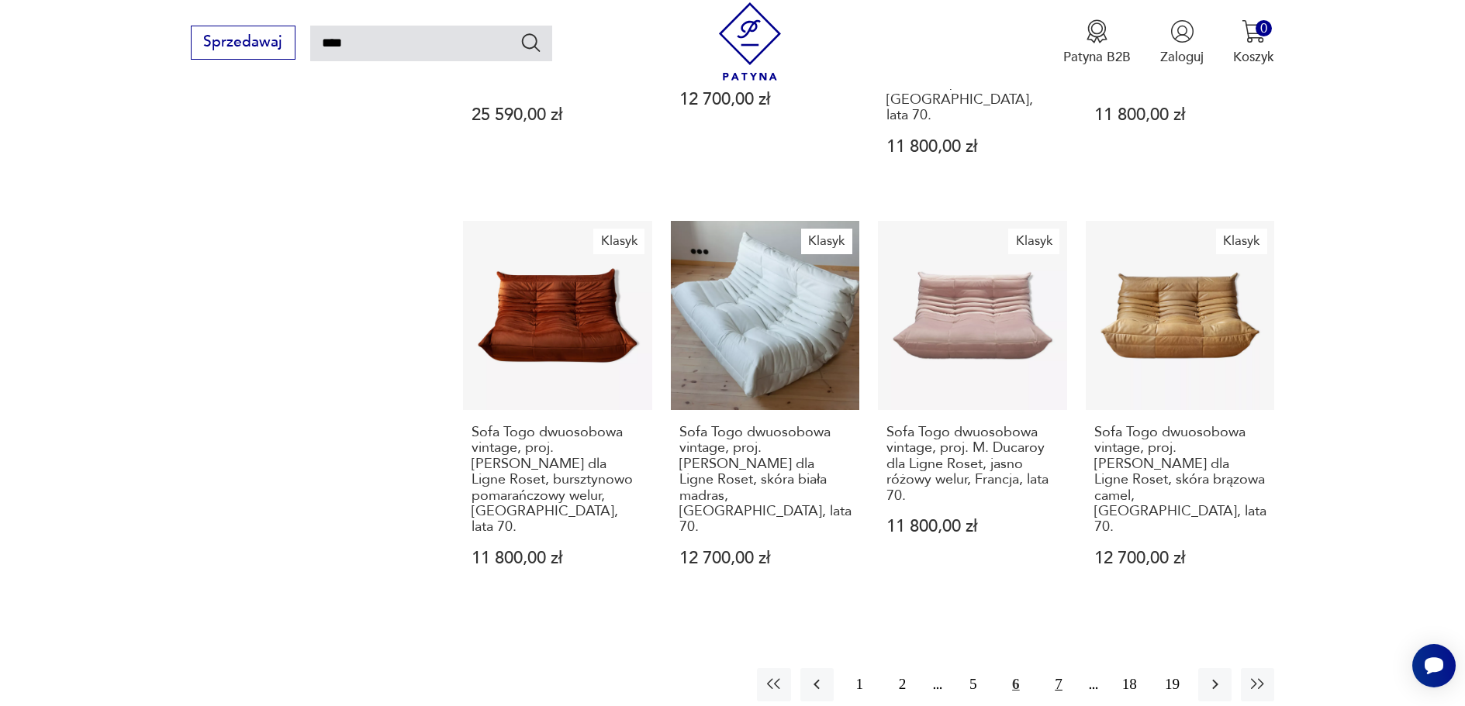
click at [1062, 668] on button "7" at bounding box center [1058, 684] width 33 height 33
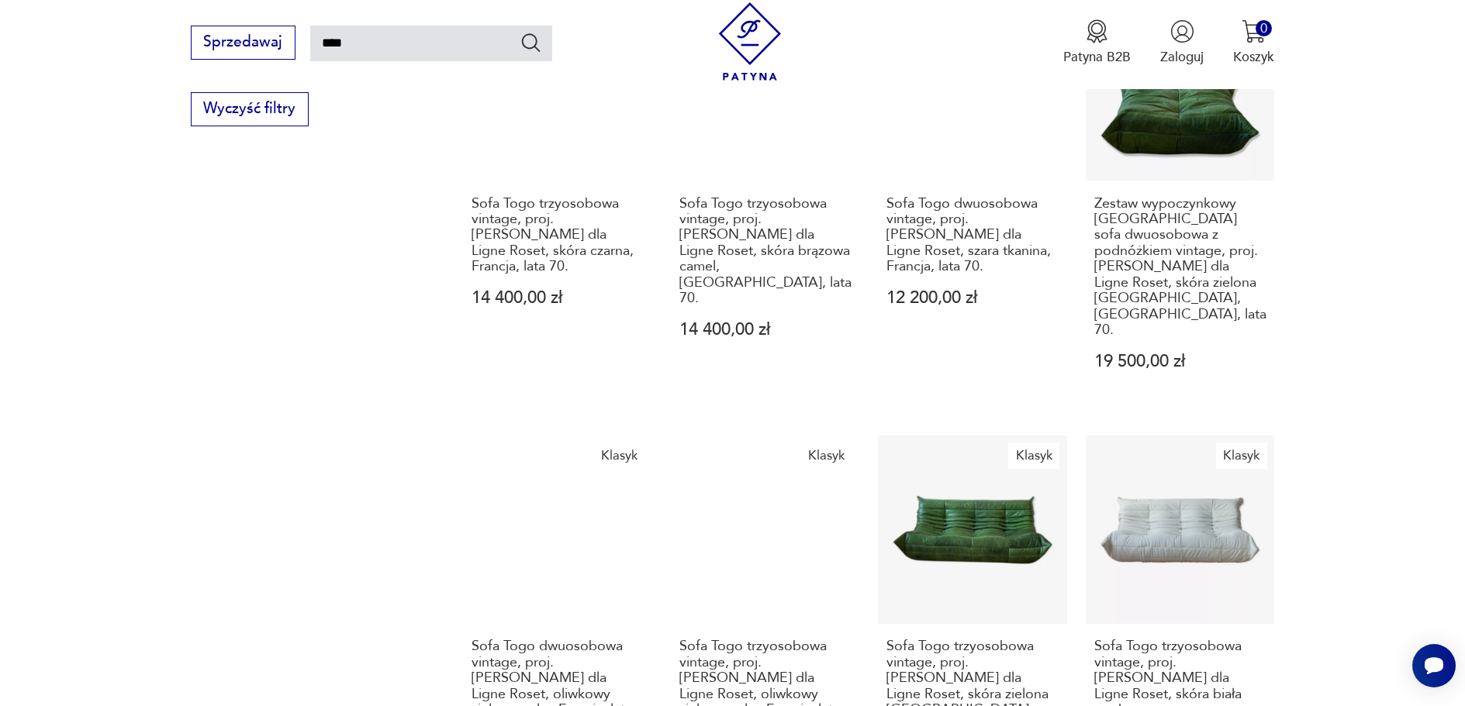
scroll to position [1407, 0]
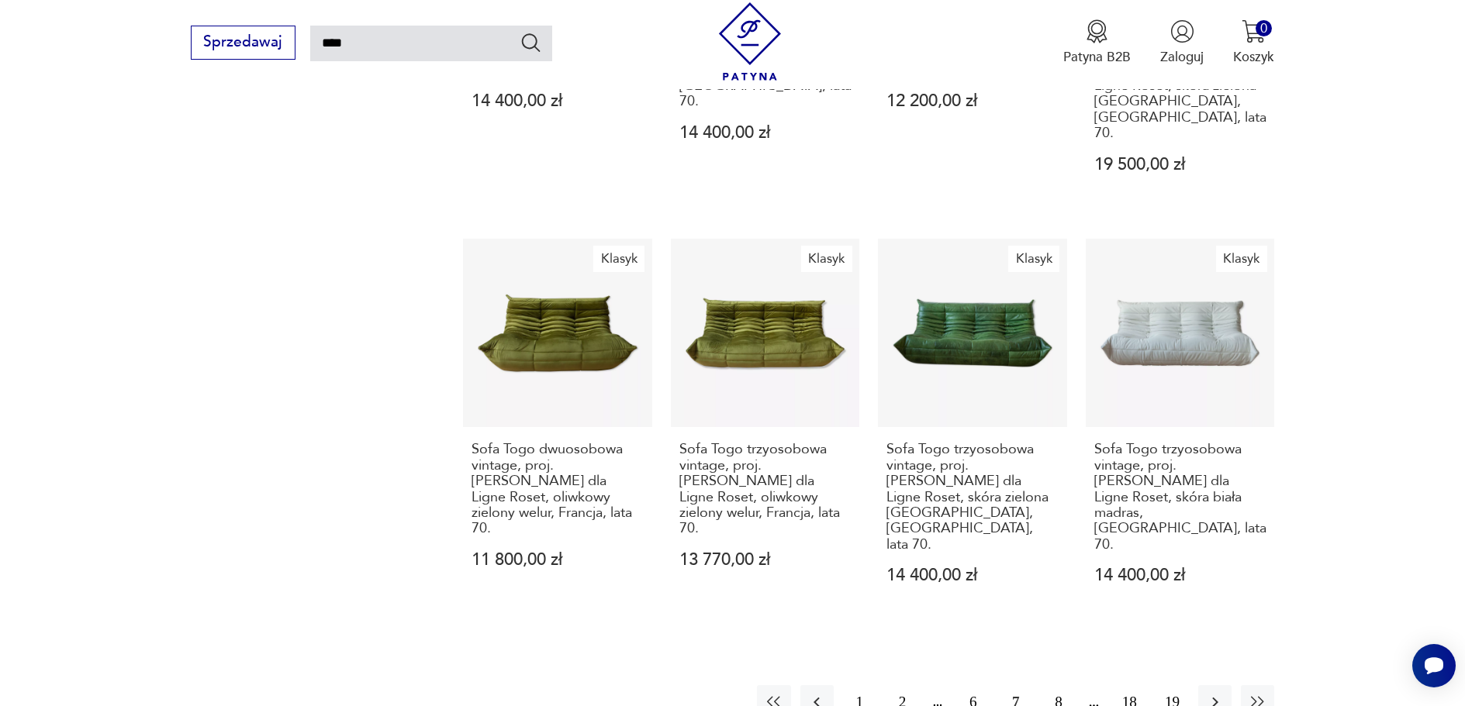
click at [1056, 685] on button "8" at bounding box center [1058, 701] width 33 height 33
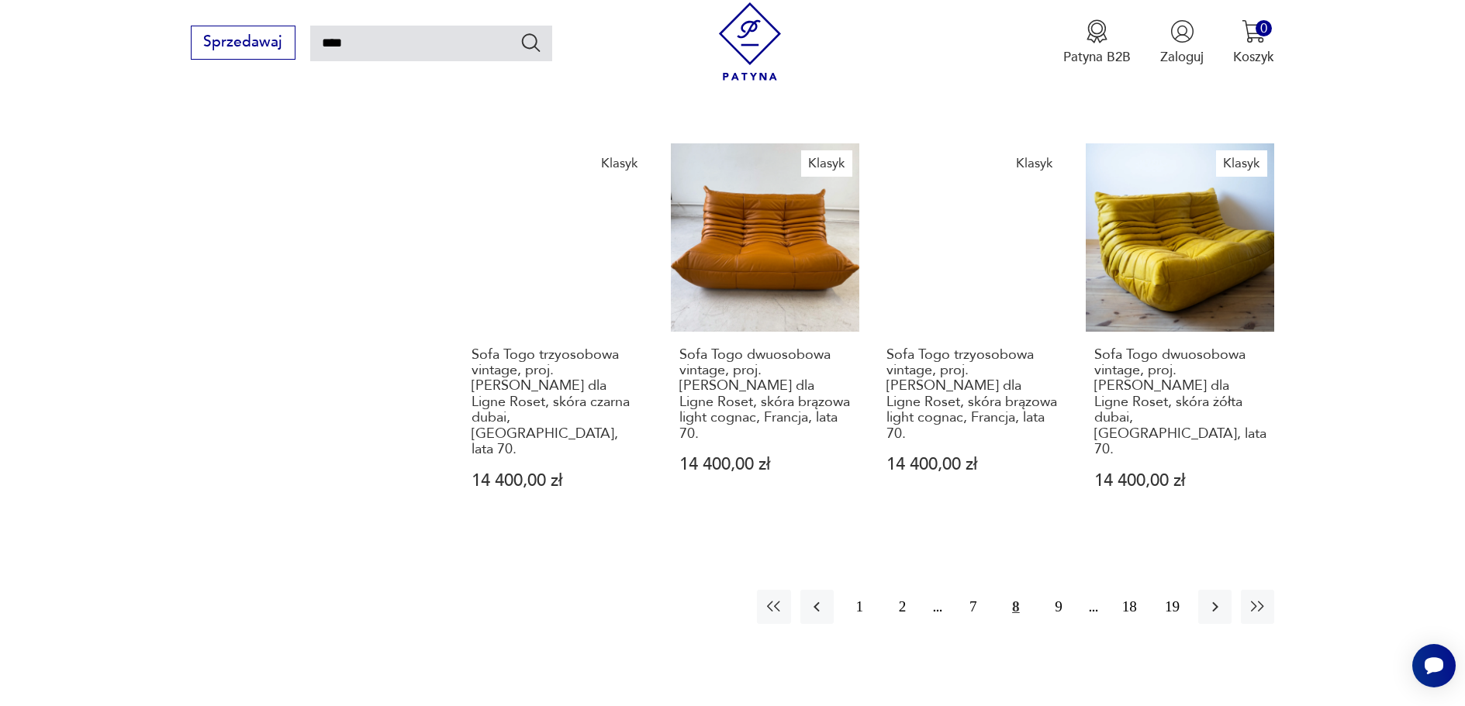
scroll to position [1640, 0]
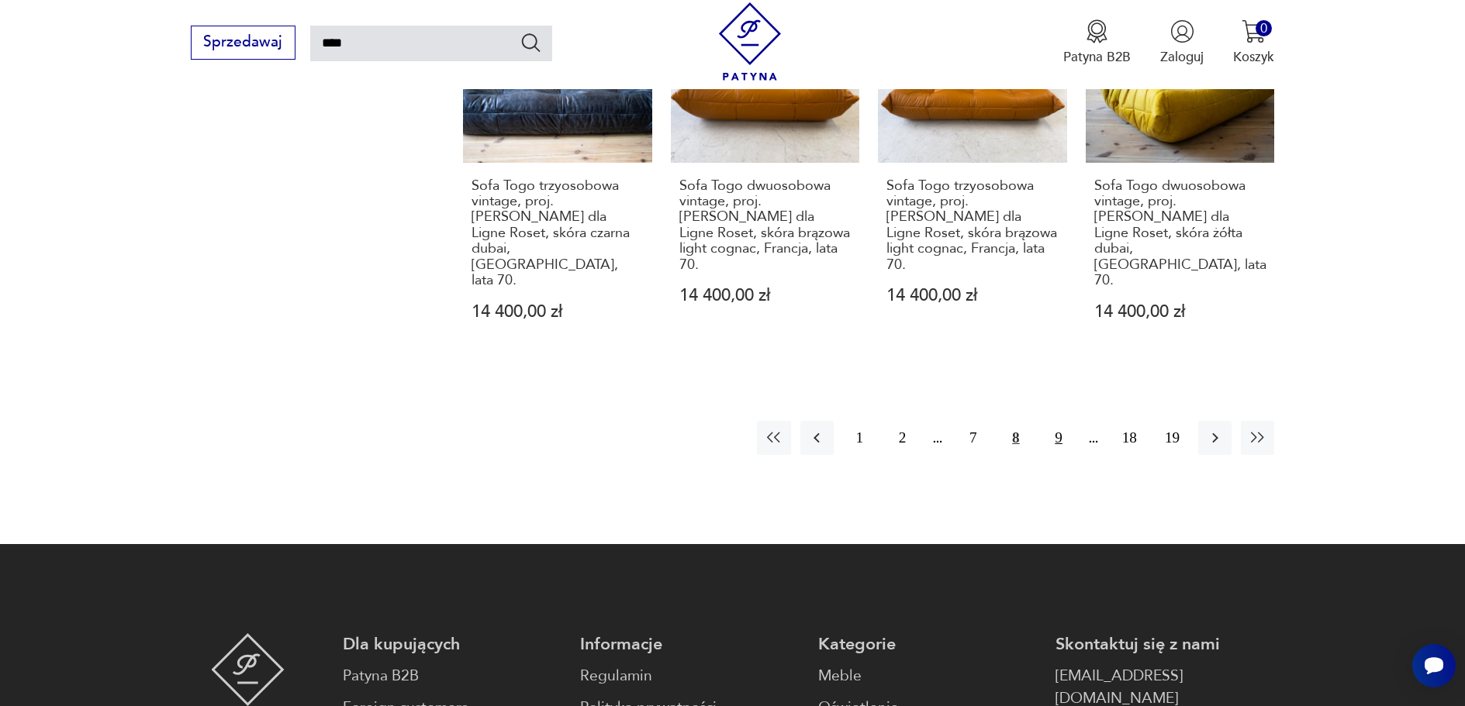
click at [1052, 421] on button "9" at bounding box center [1058, 437] width 33 height 33
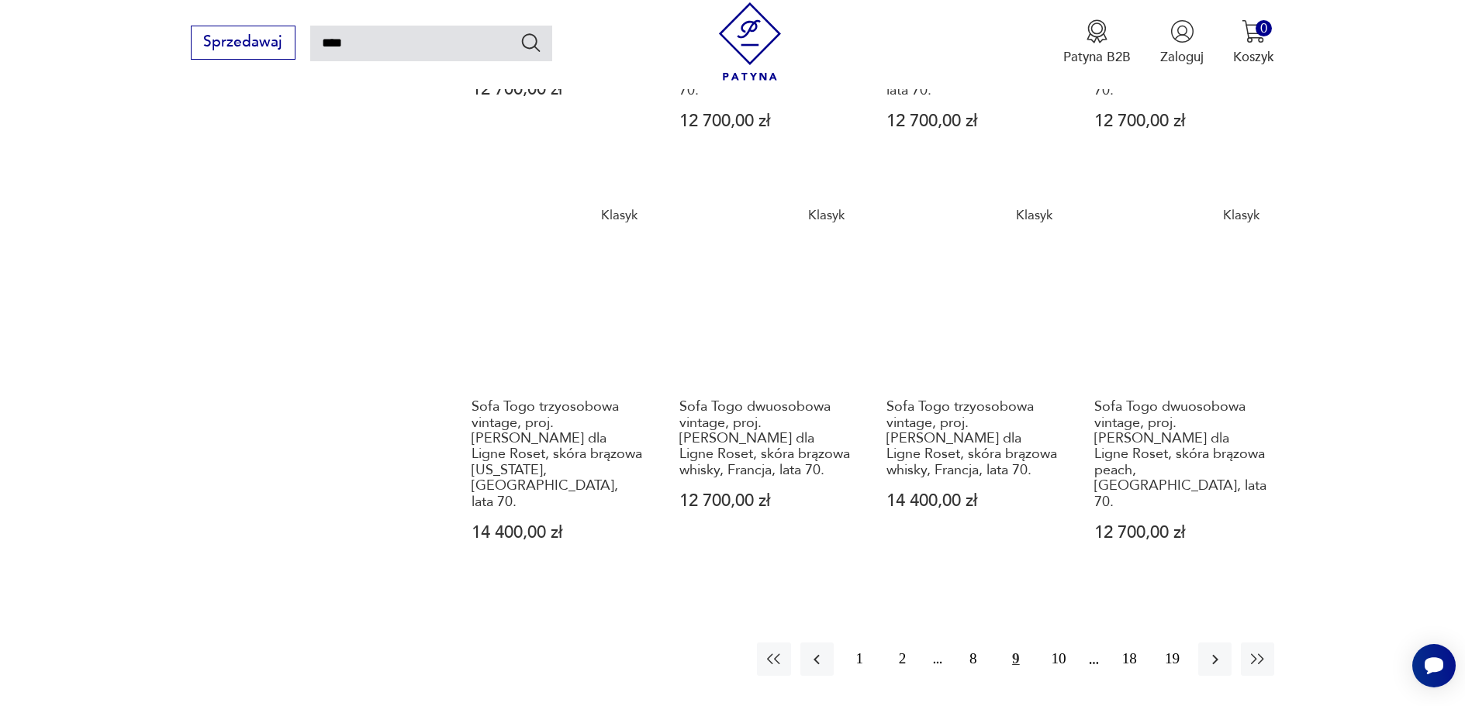
scroll to position [1407, 0]
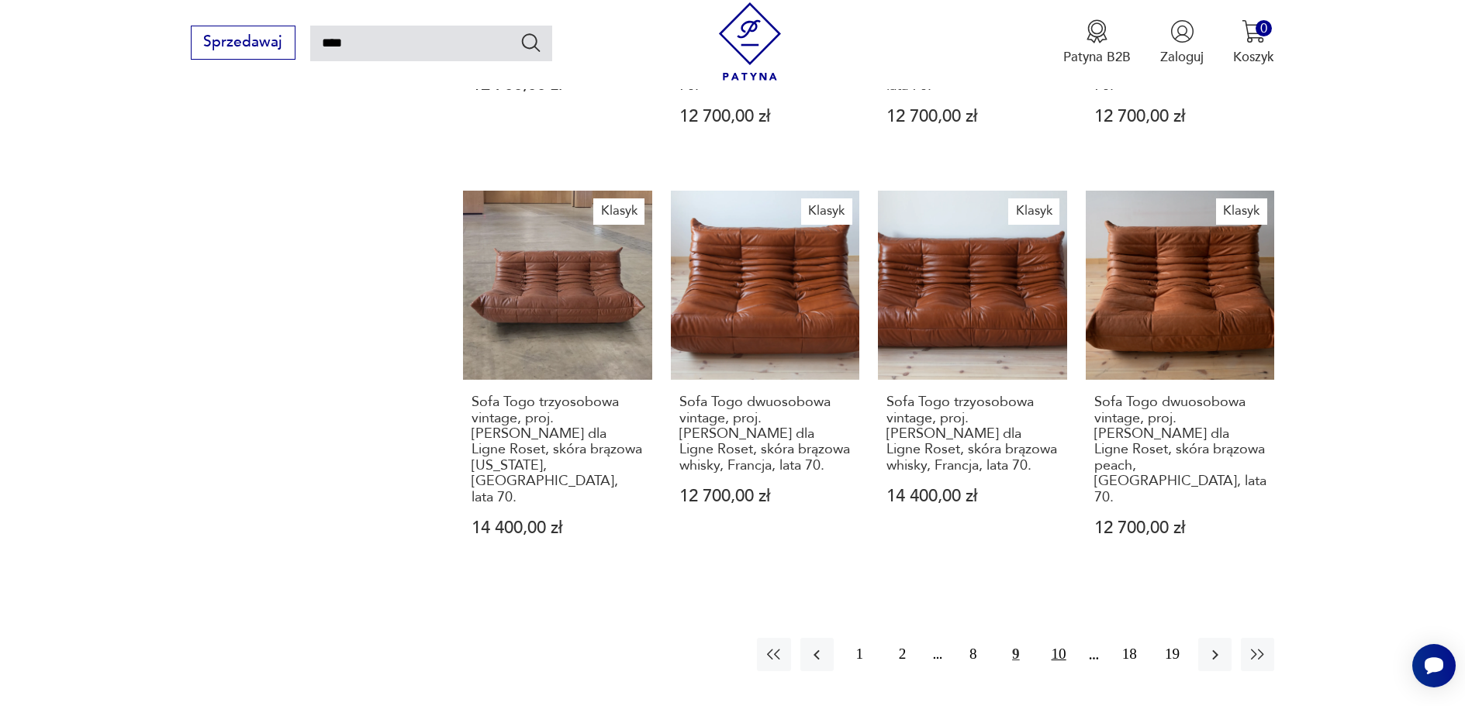
click at [1058, 638] on button "10" at bounding box center [1058, 654] width 33 height 33
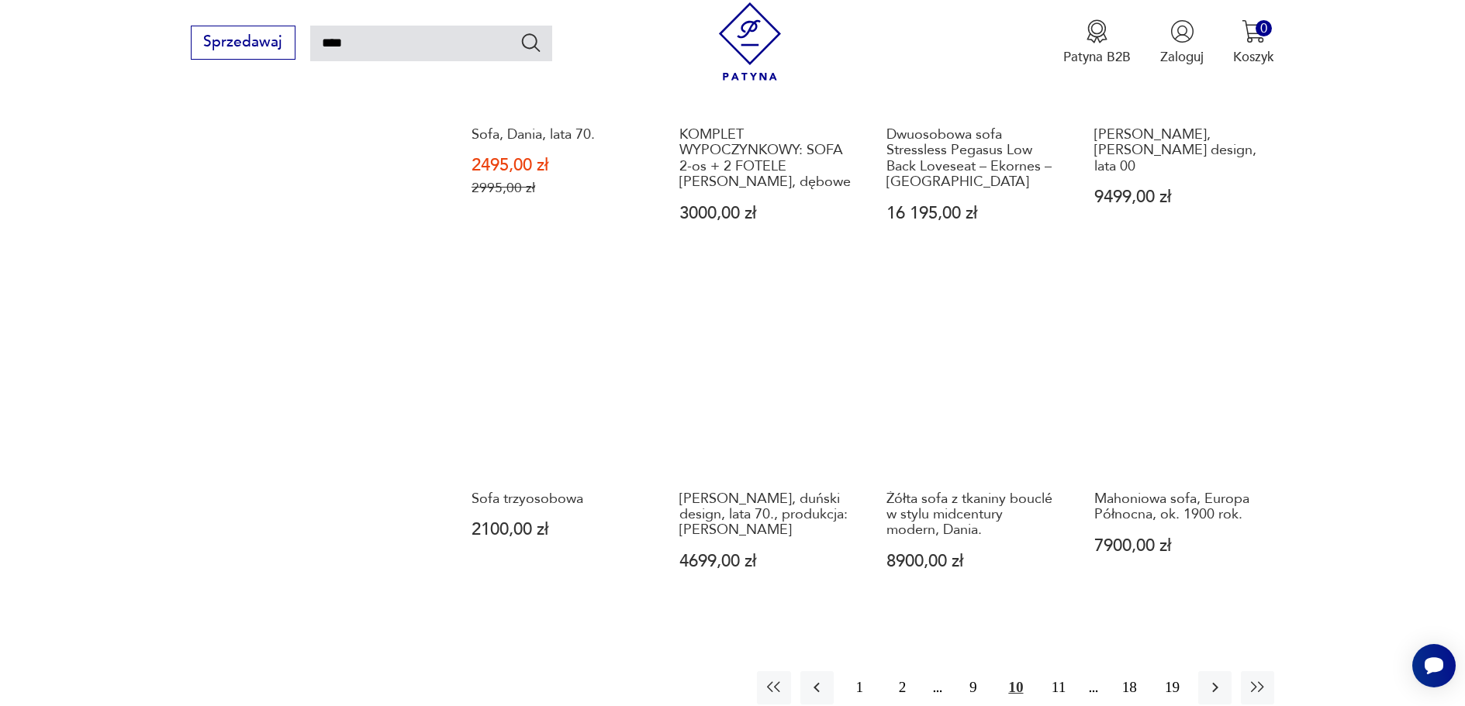
scroll to position [1252, 0]
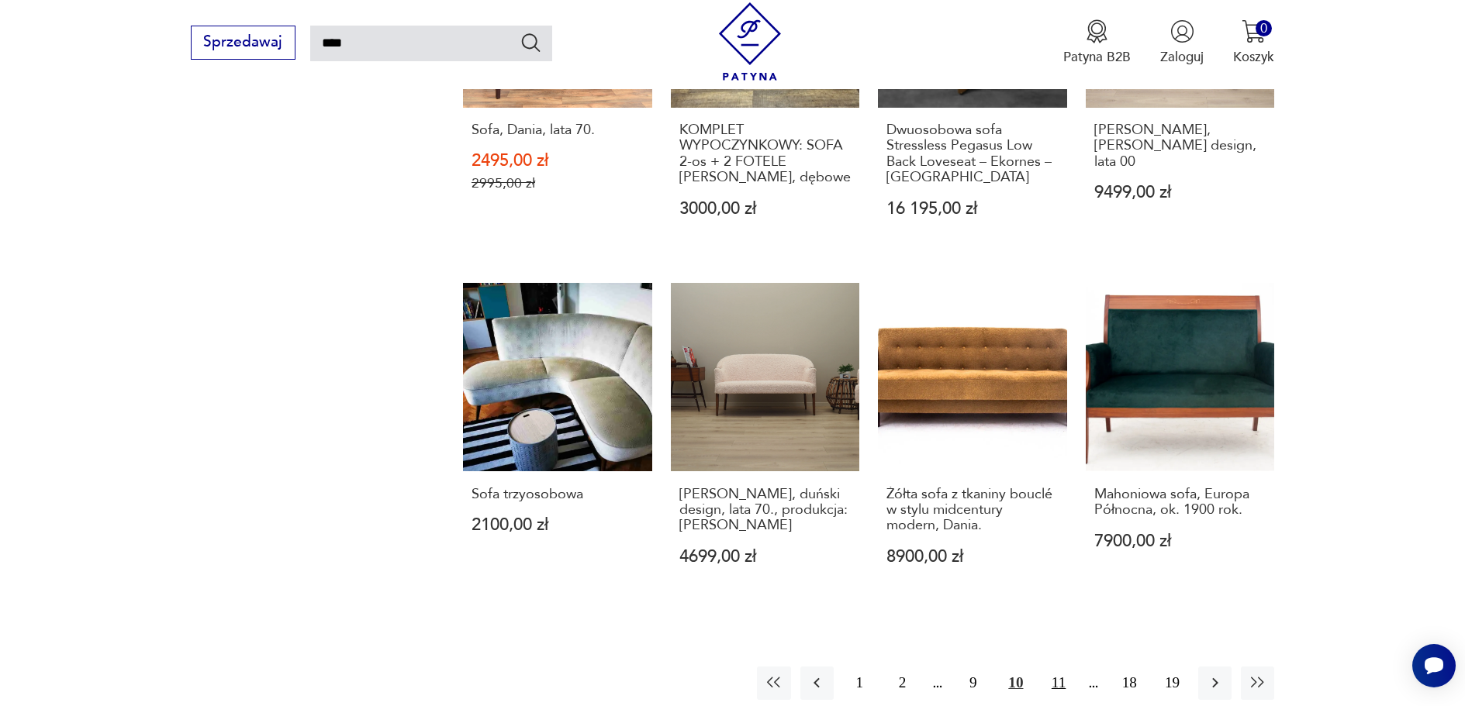
click at [1058, 667] on button "11" at bounding box center [1058, 683] width 33 height 33
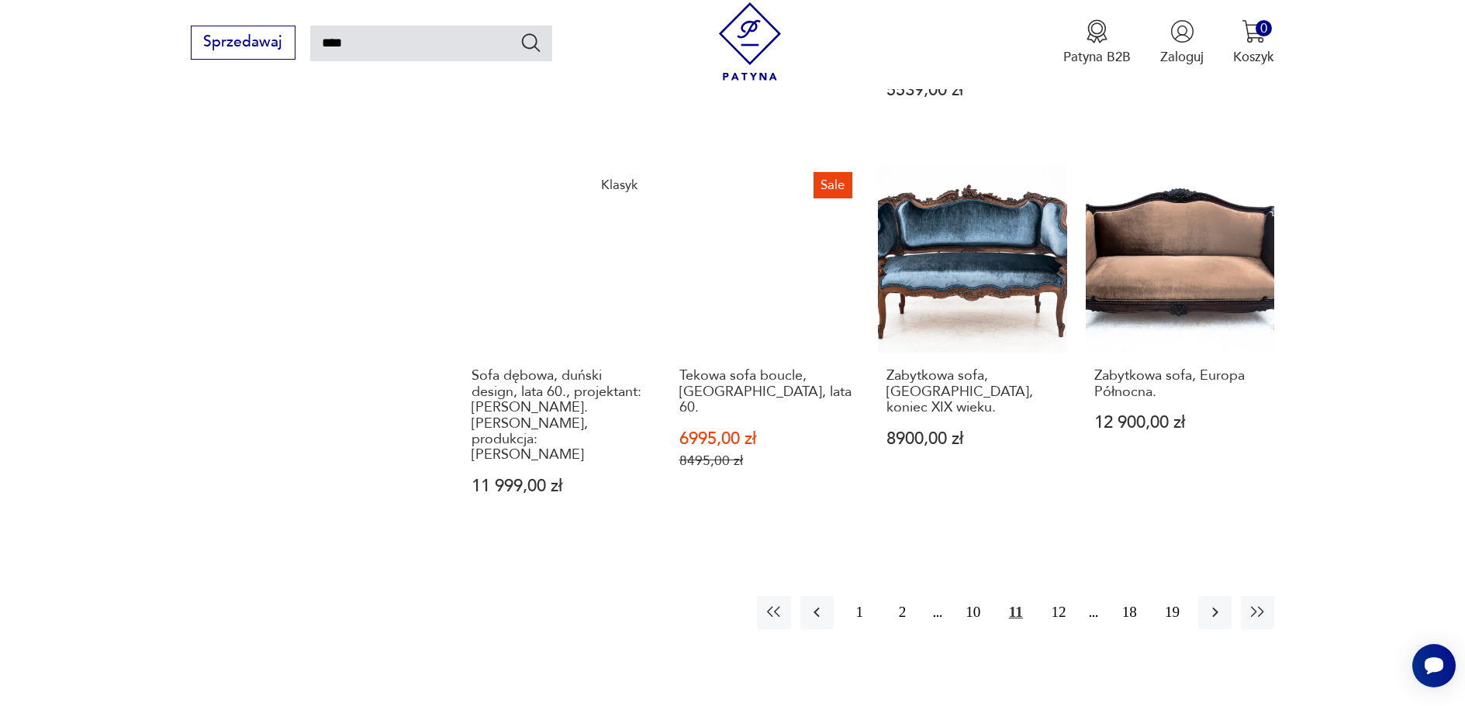
scroll to position [1330, 0]
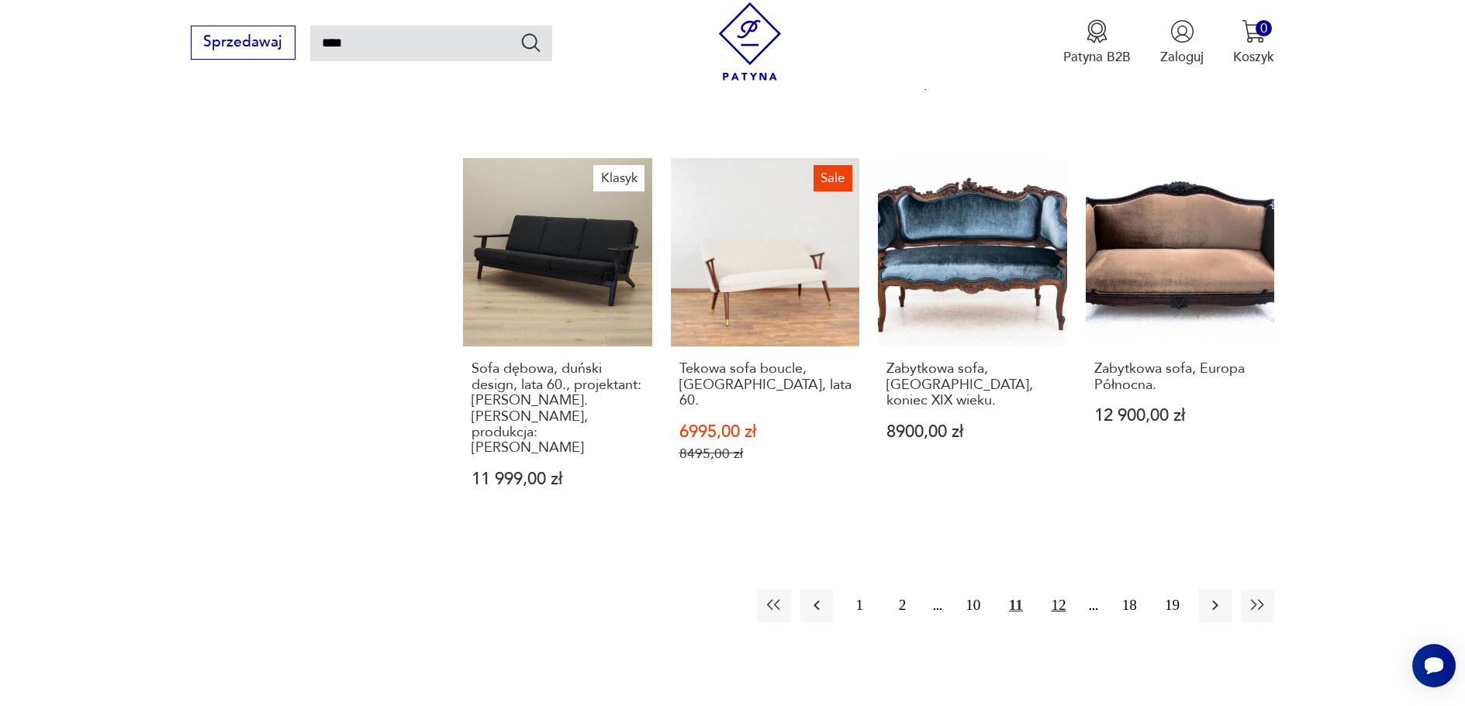
click at [1058, 589] on button "12" at bounding box center [1058, 605] width 33 height 33
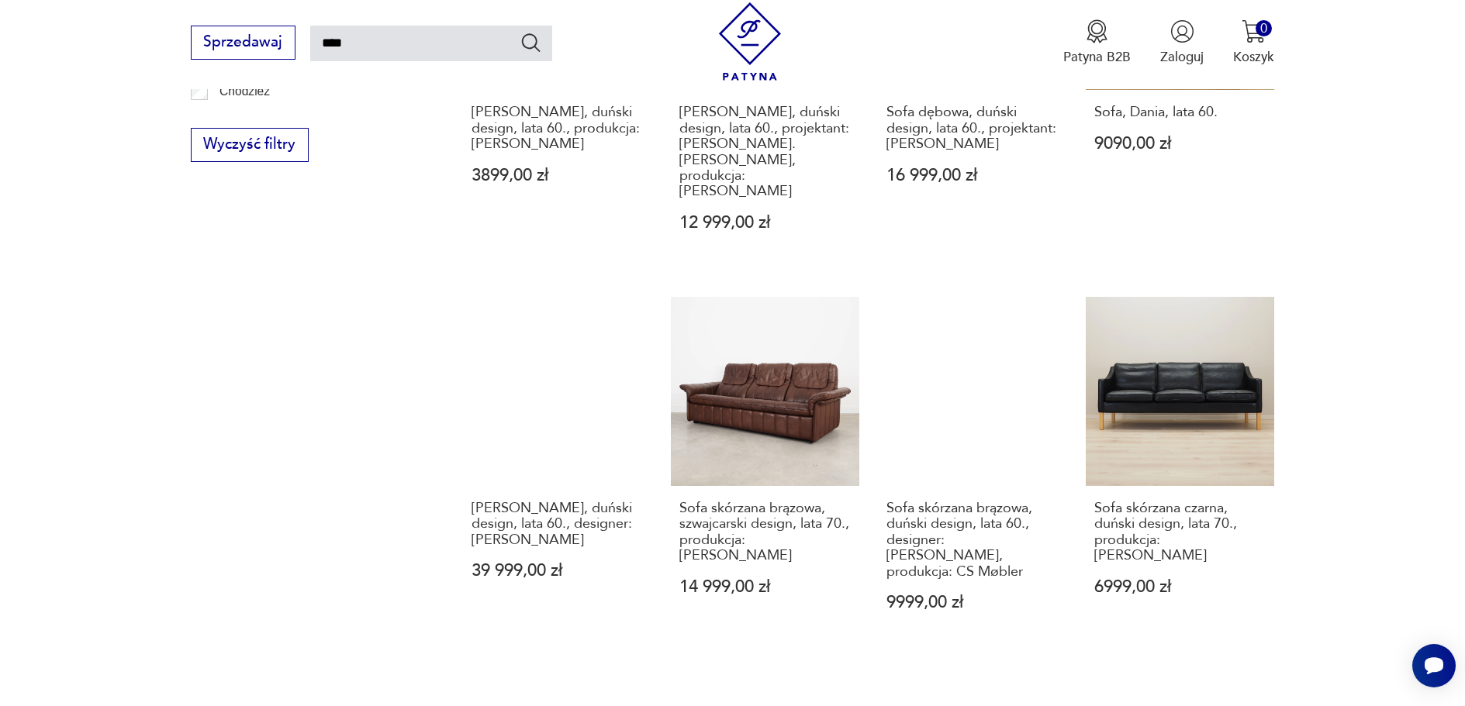
scroll to position [1252, 0]
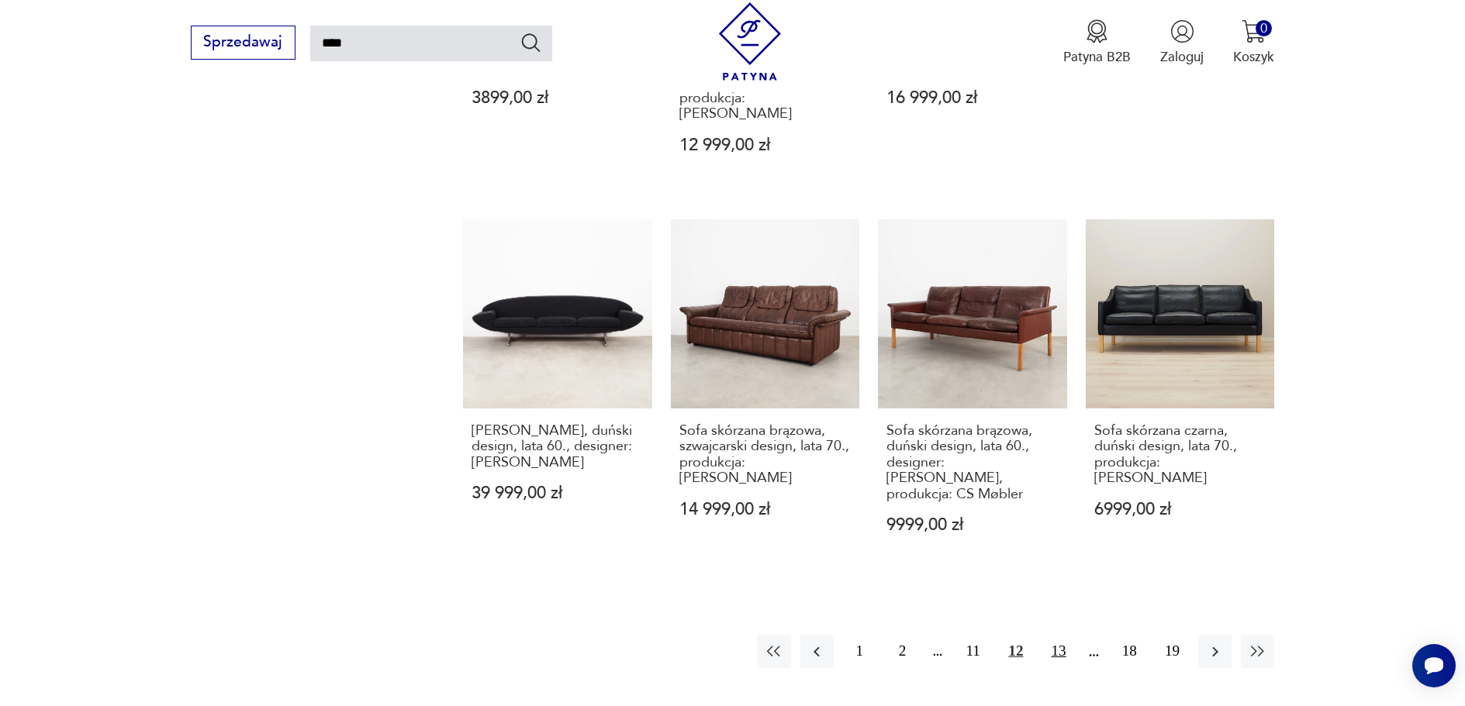
click at [1054, 635] on button "13" at bounding box center [1058, 651] width 33 height 33
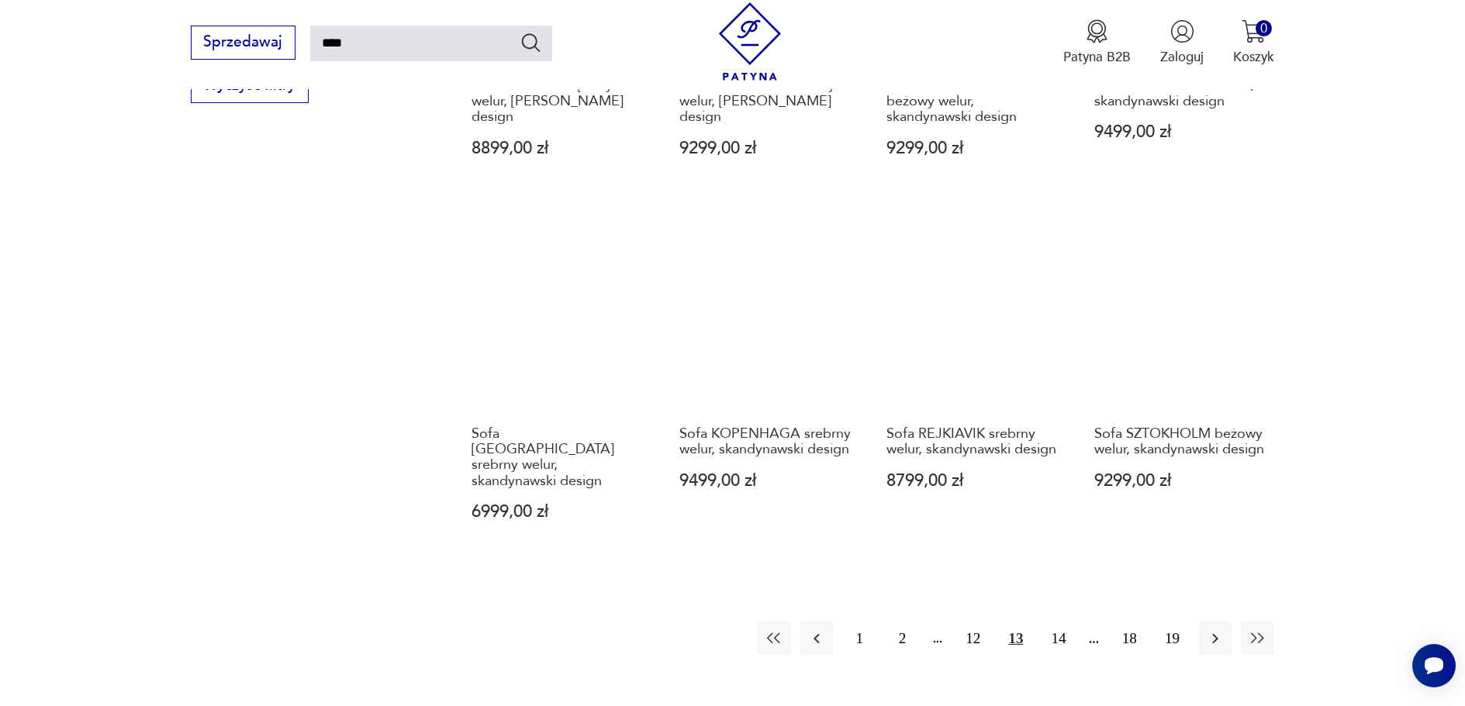
scroll to position [1252, 0]
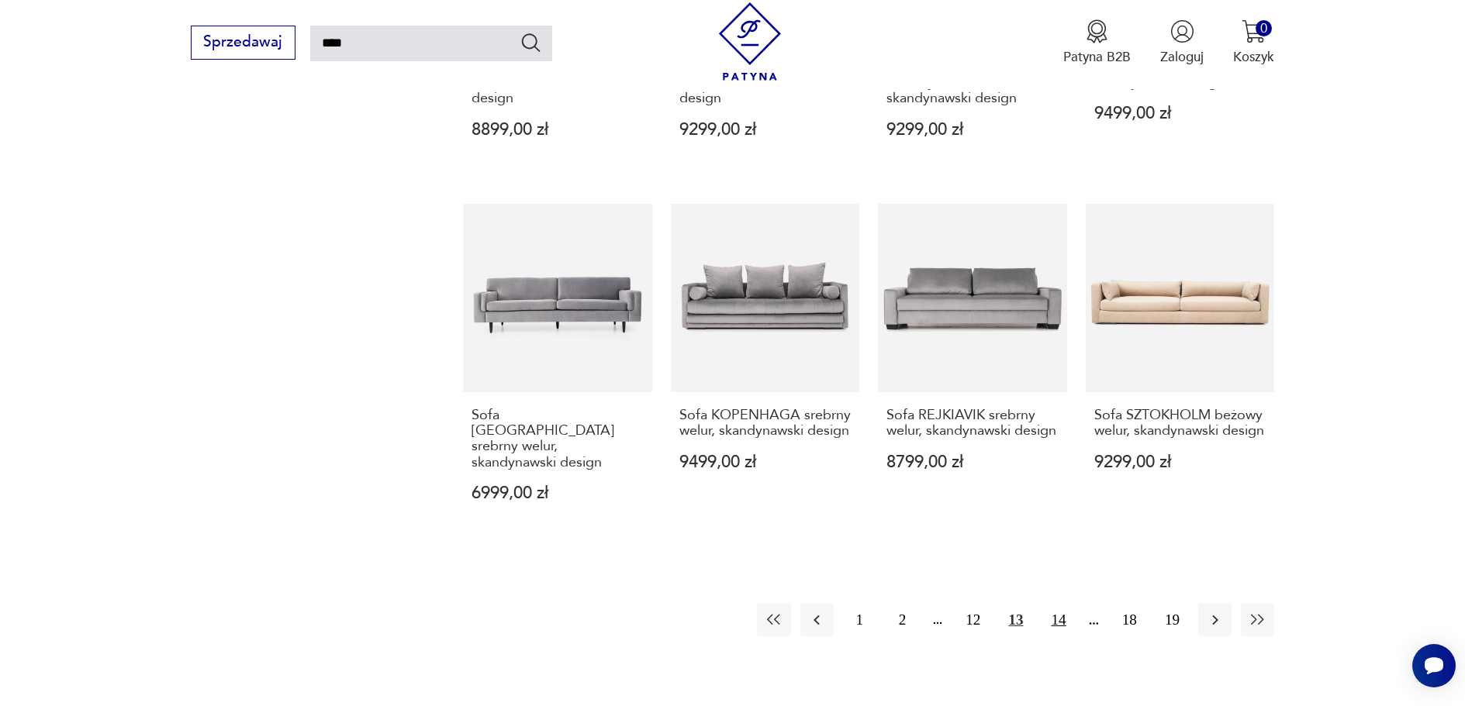
click at [1064, 603] on button "14" at bounding box center [1058, 619] width 33 height 33
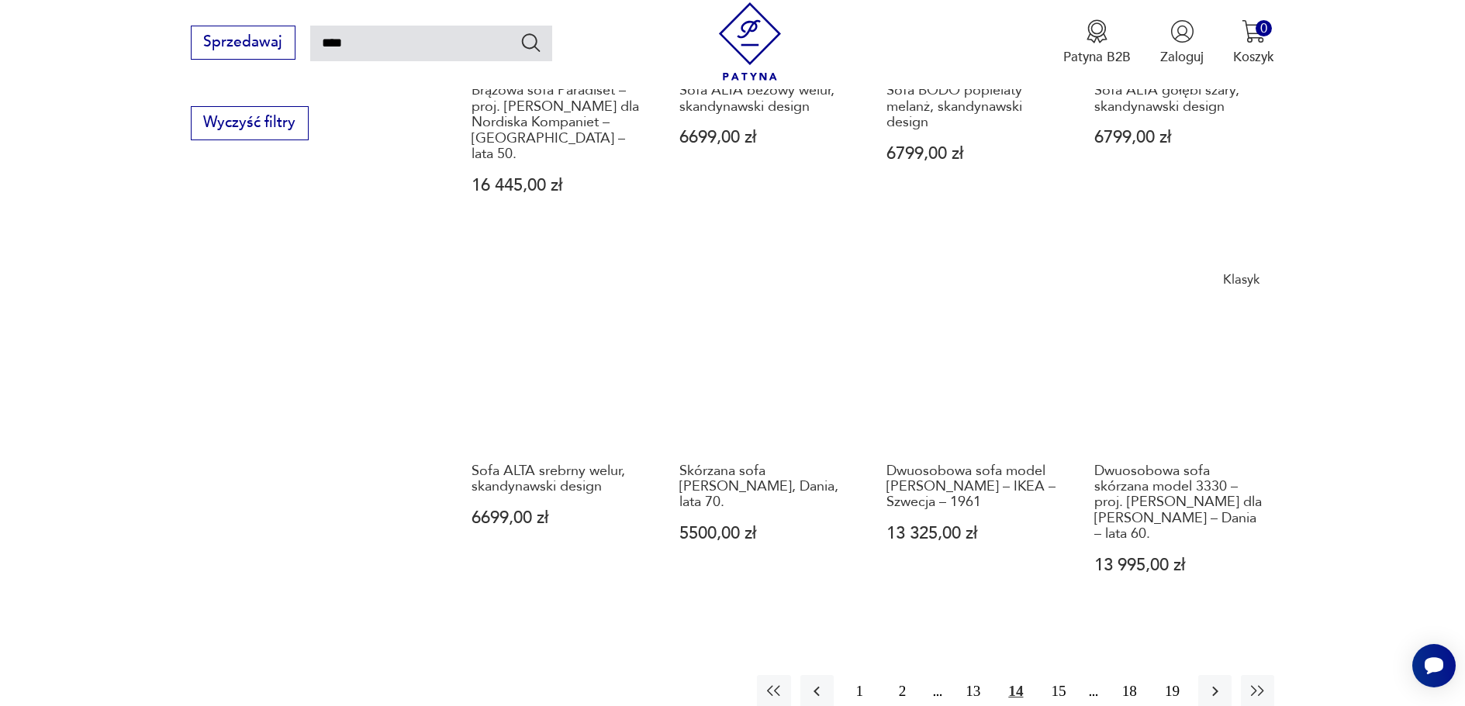
scroll to position [1407, 0]
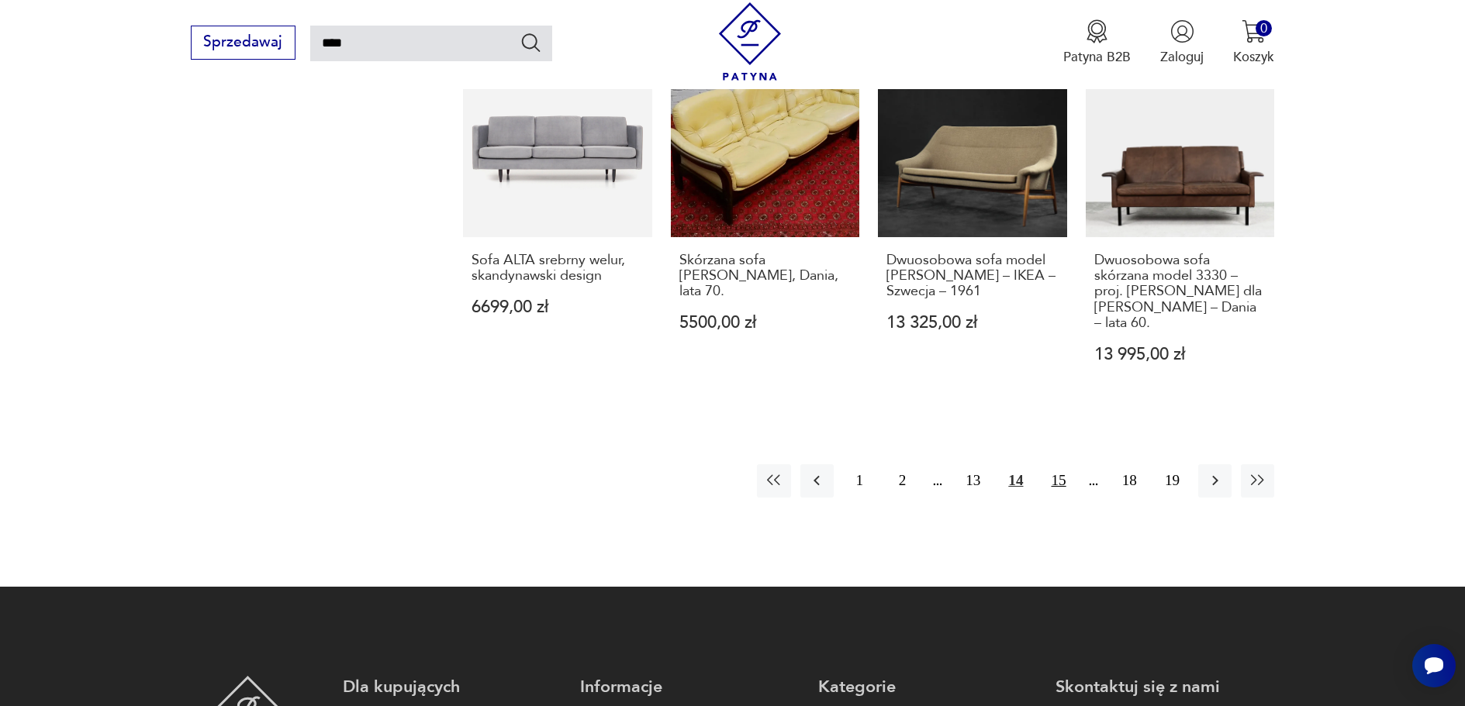
click at [1067, 469] on button "15" at bounding box center [1058, 480] width 33 height 33
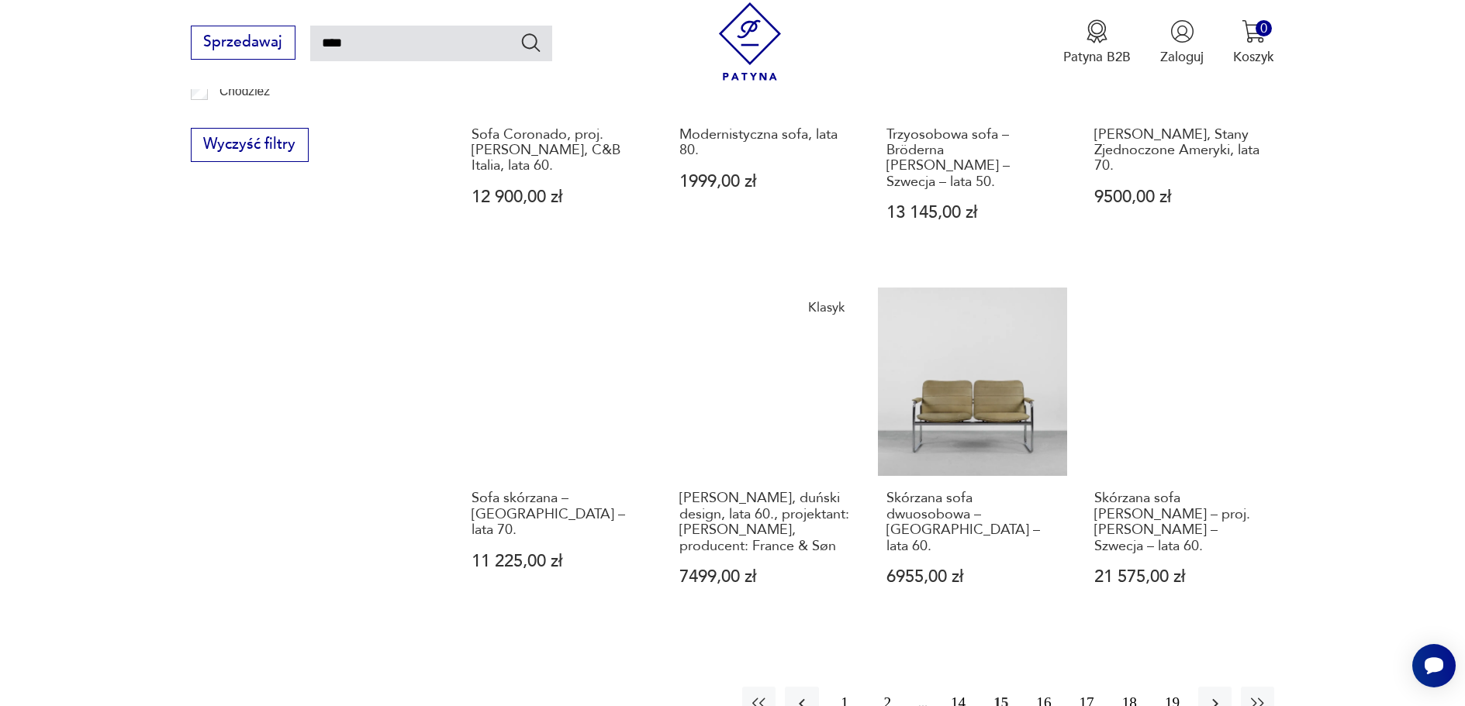
scroll to position [1252, 0]
